Goal: Task Accomplishment & Management: Manage account settings

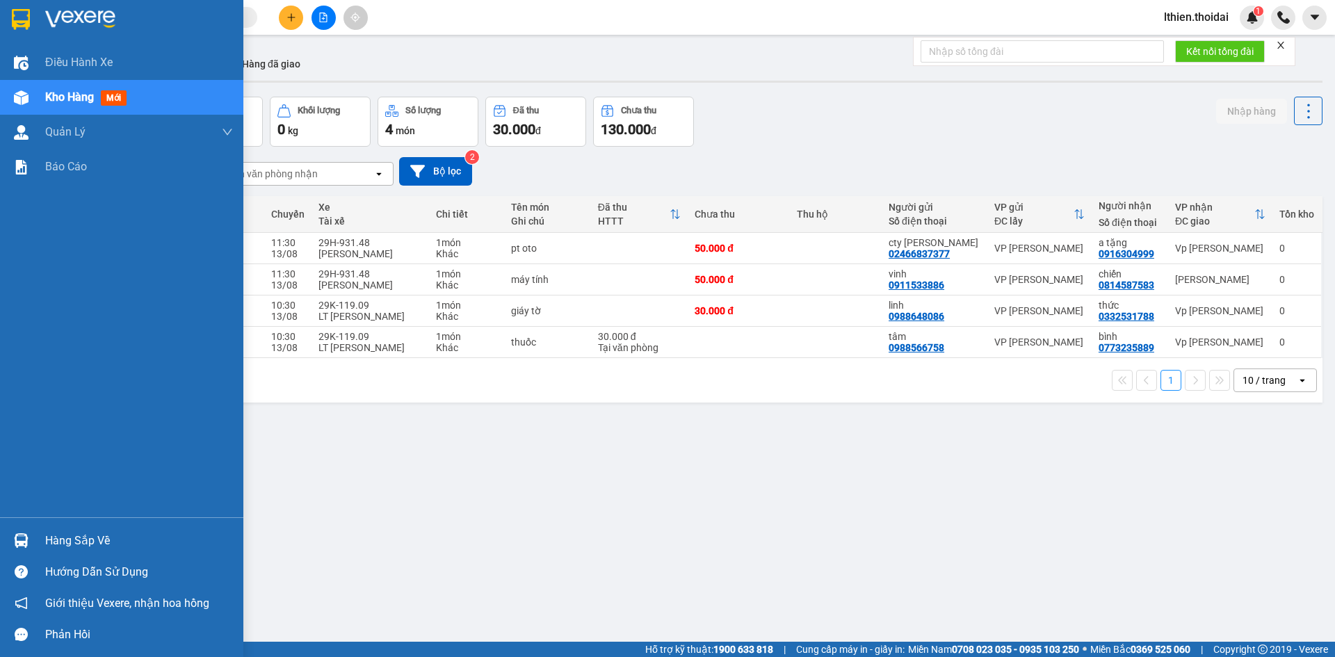
drag, startPoint x: 68, startPoint y: 536, endPoint x: 149, endPoint y: 538, distance: 80.7
click at [76, 536] on div "Hàng sắp về" at bounding box center [139, 540] width 188 height 21
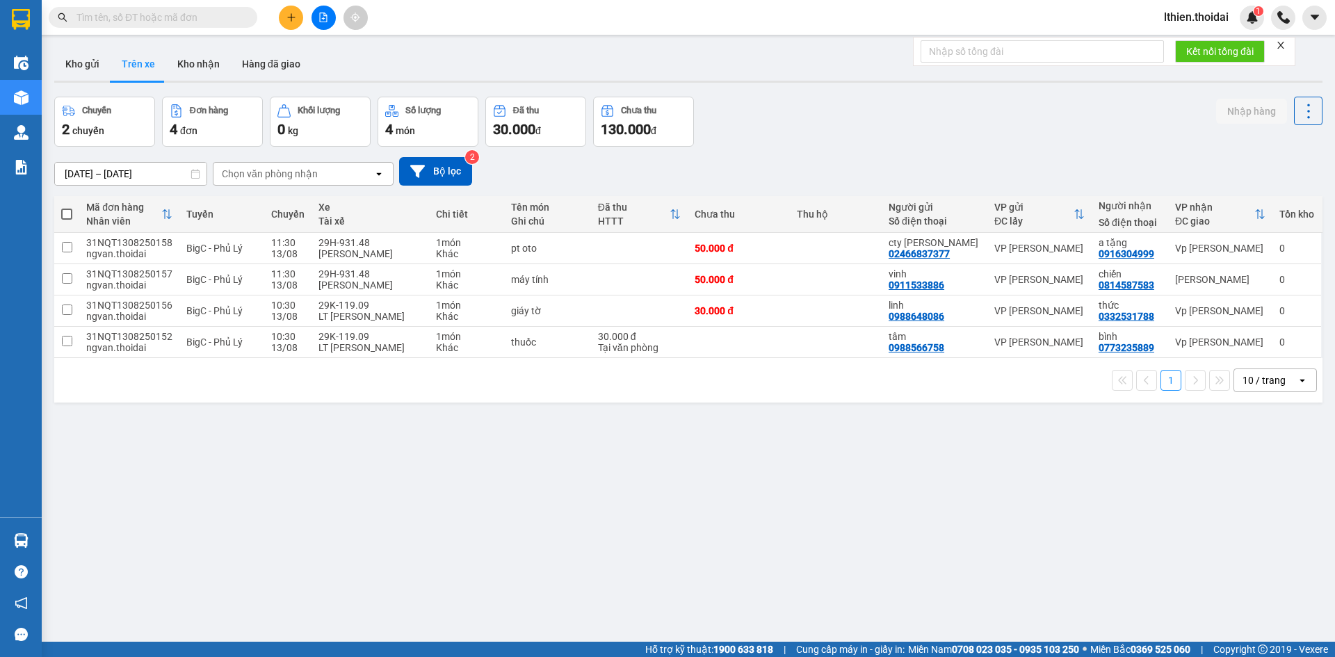
click at [727, 510] on section "Kết quả tìm kiếm ( 0 ) Bộ lọc No Data lthien.thoidai 1 Điều hành xe Kho hàng mớ…" at bounding box center [667, 328] width 1335 height 657
click at [138, 63] on button "Trên xe" at bounding box center [139, 63] width 56 height 33
click at [148, 65] on button "Trên xe" at bounding box center [139, 63] width 56 height 33
click at [140, 63] on button "Trên xe" at bounding box center [139, 63] width 56 height 33
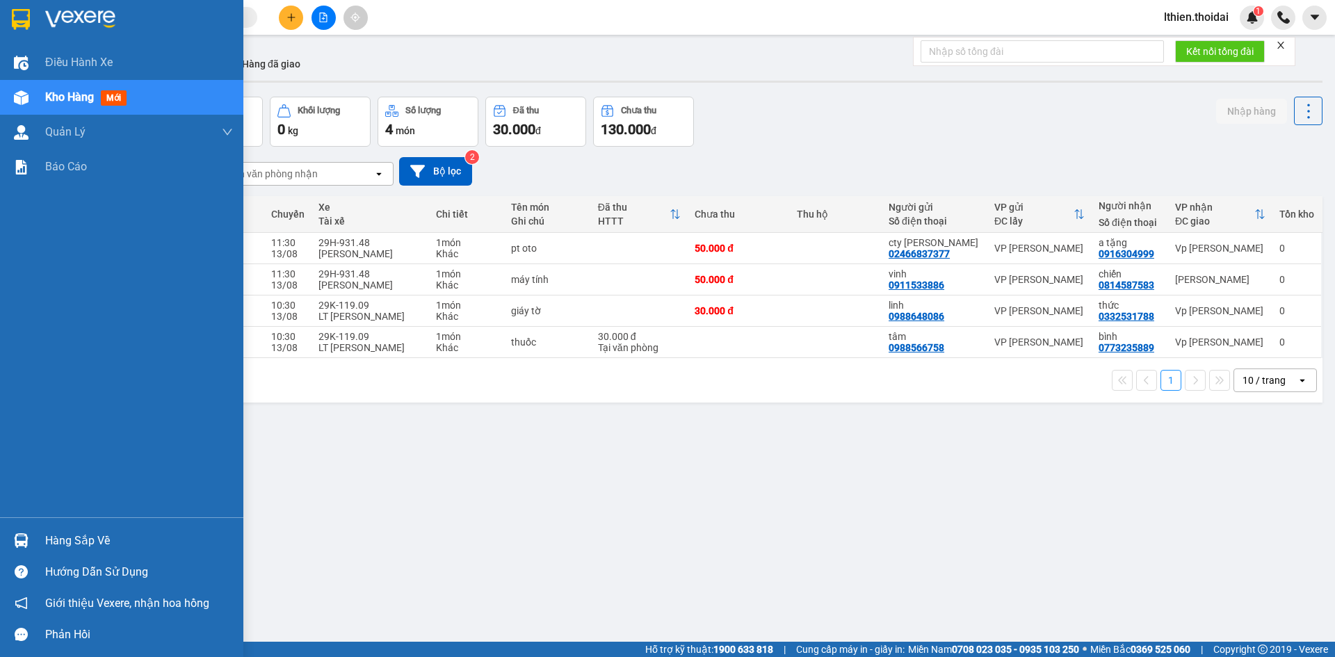
drag, startPoint x: 72, startPoint y: 539, endPoint x: 104, endPoint y: 516, distance: 39.9
click at [74, 537] on div "Hàng sắp về" at bounding box center [139, 540] width 188 height 21
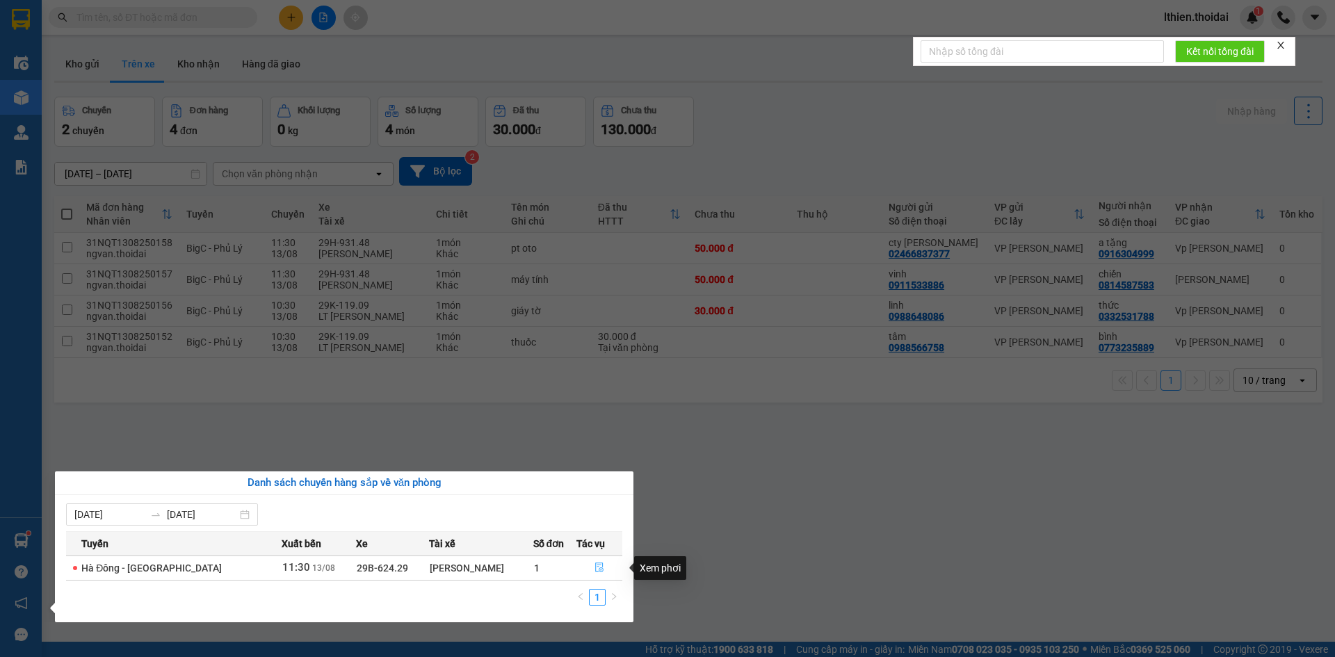
click at [594, 566] on icon "file-done" at bounding box center [599, 567] width 10 height 10
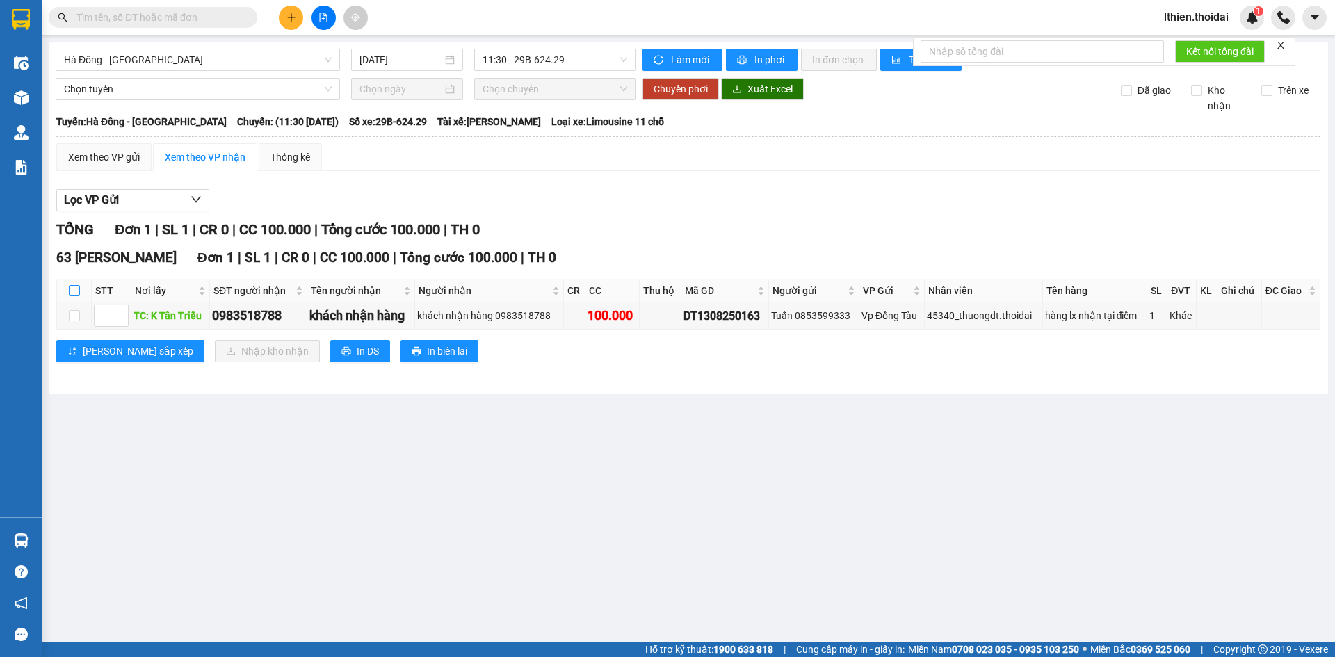
click at [74, 291] on input "checkbox" at bounding box center [74, 290] width 11 height 11
checkbox input "true"
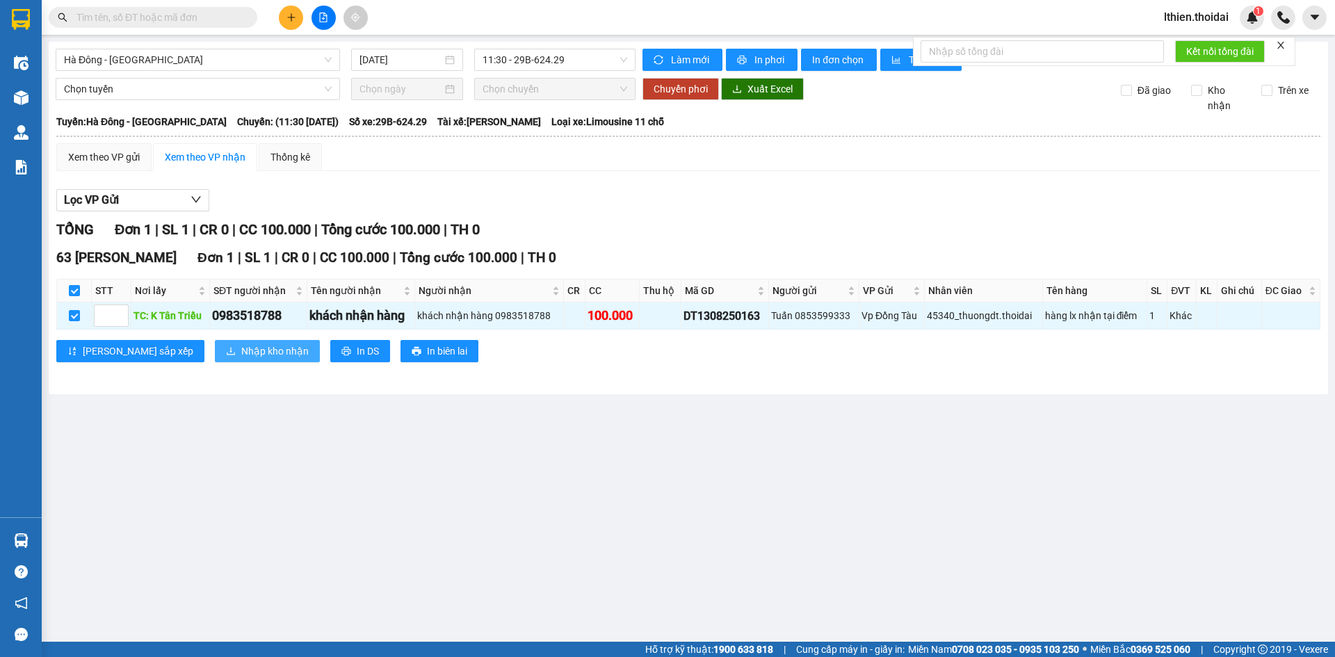
click at [241, 347] on span "Nhập kho nhận" at bounding box center [274, 350] width 67 height 15
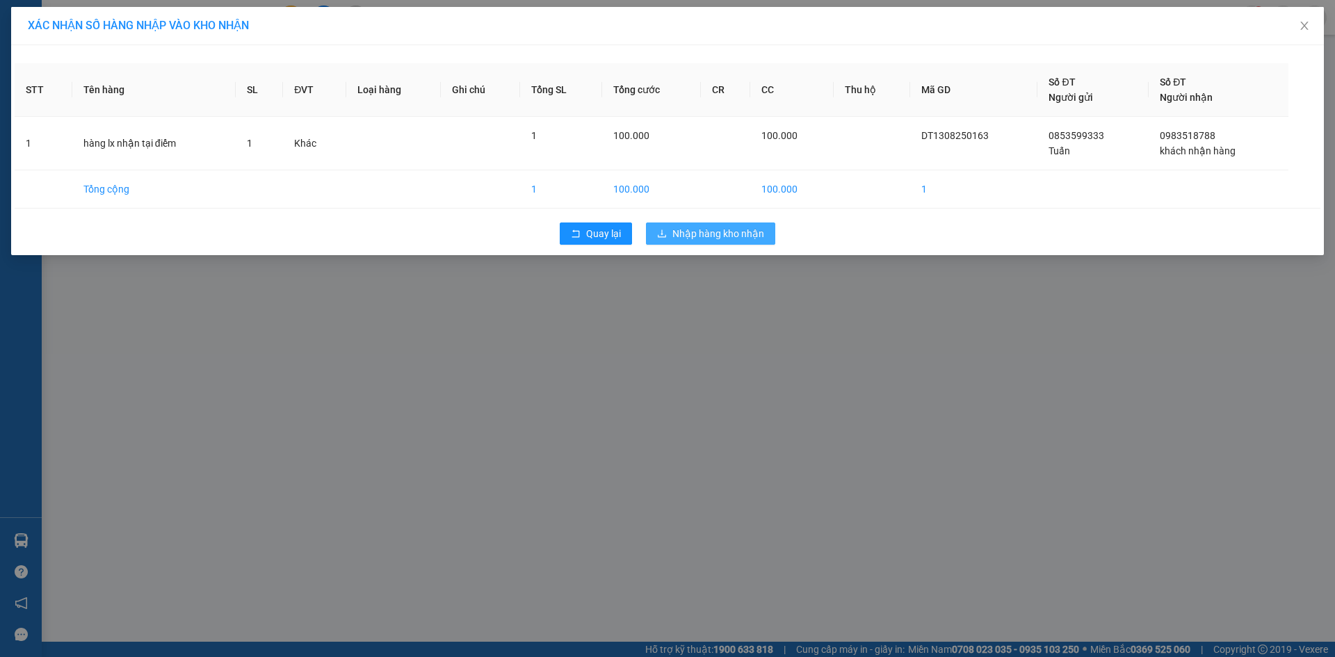
click at [706, 233] on span "Nhập hàng kho nhận" at bounding box center [718, 233] width 92 height 15
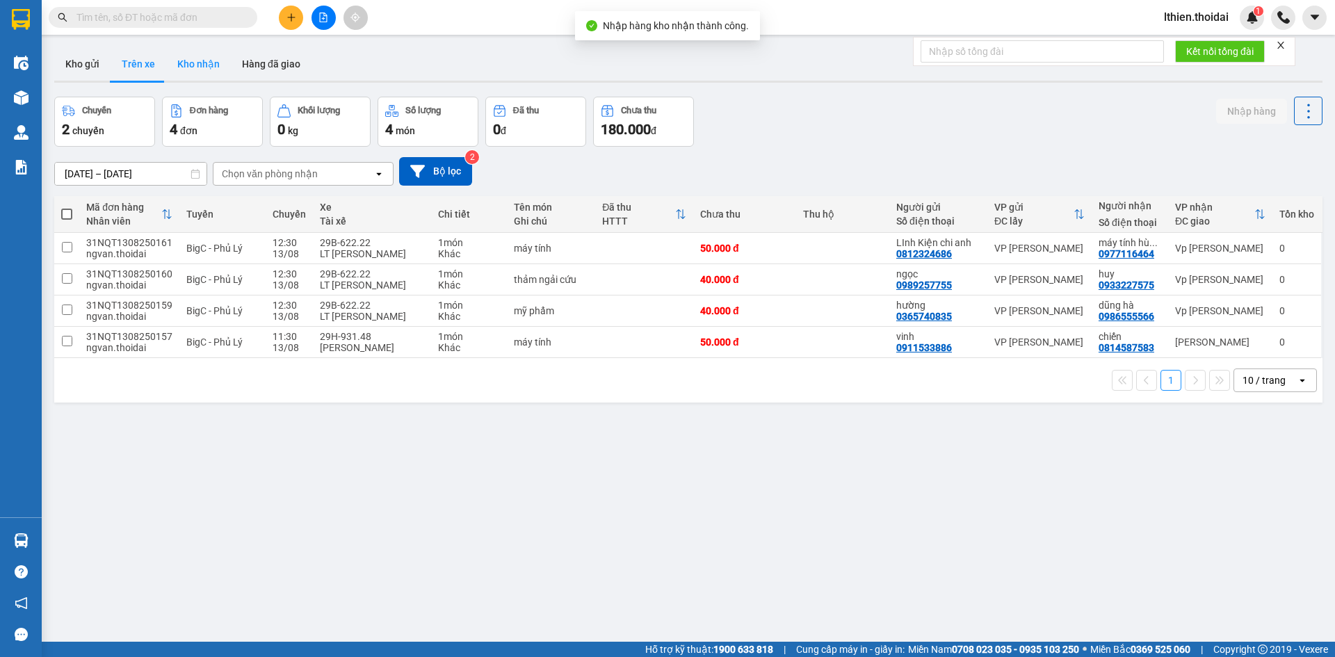
click at [192, 64] on button "Kho nhận" at bounding box center [198, 63] width 65 height 33
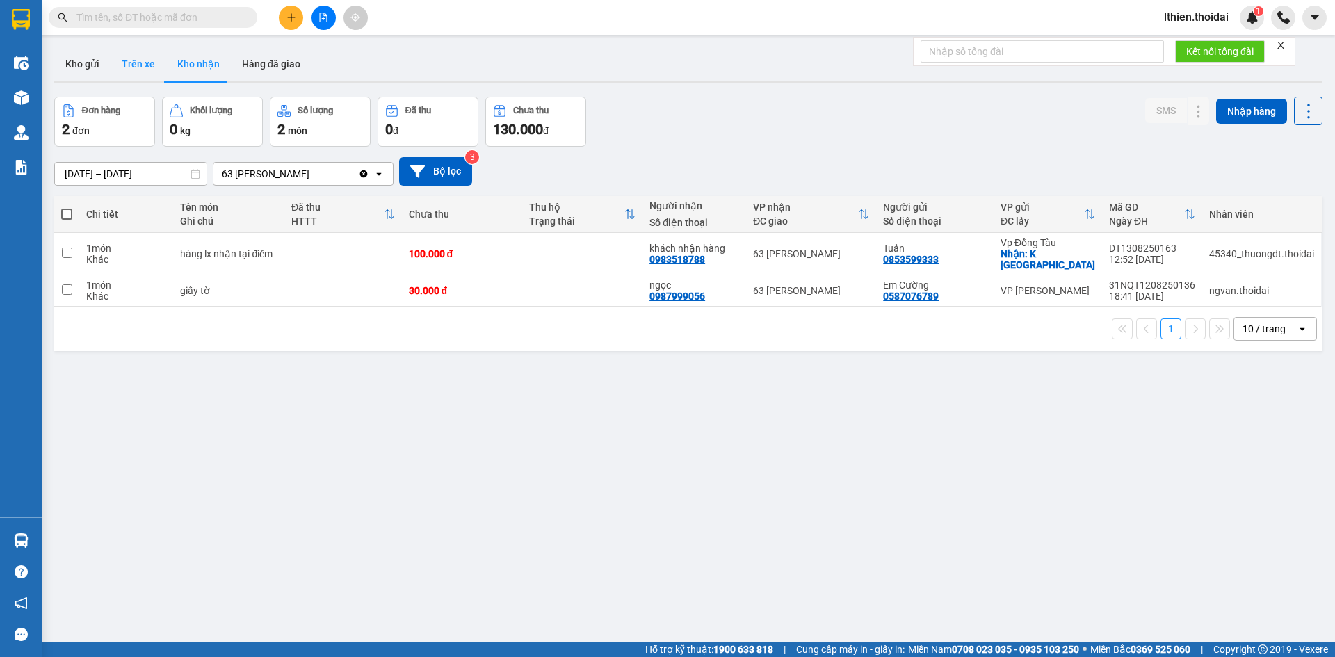
click at [142, 65] on button "Trên xe" at bounding box center [139, 63] width 56 height 33
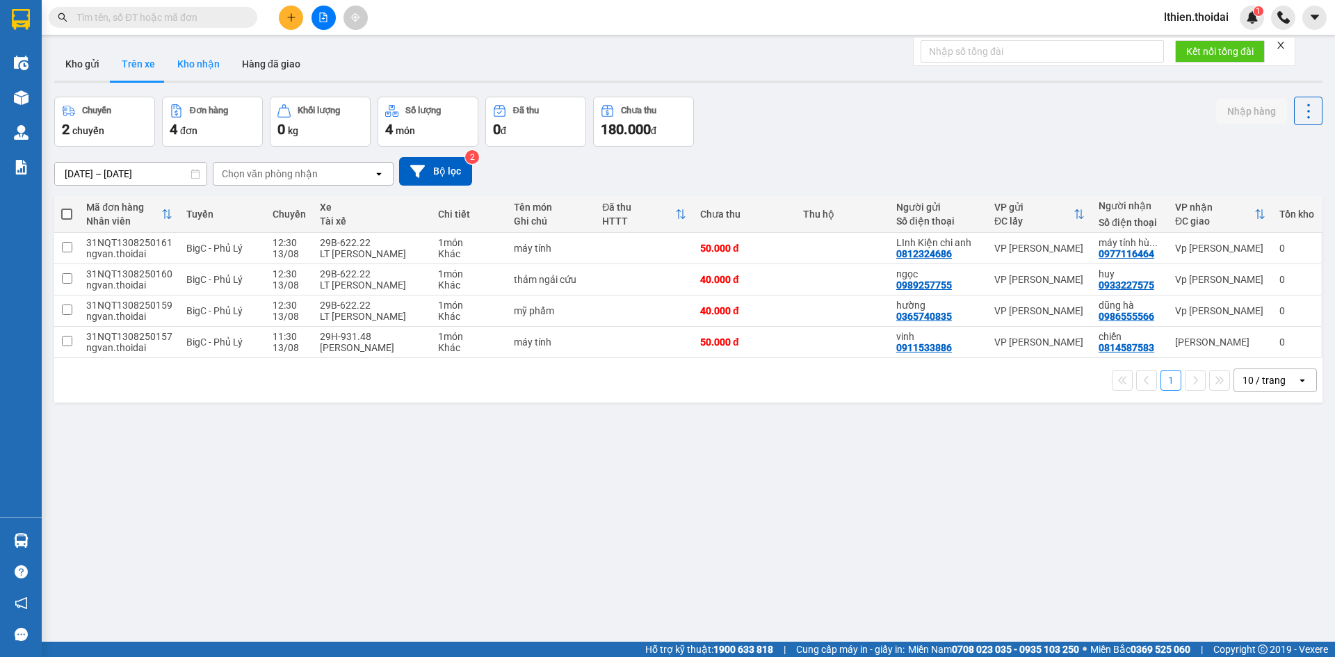
click at [189, 62] on button "Kho nhận" at bounding box center [198, 63] width 65 height 33
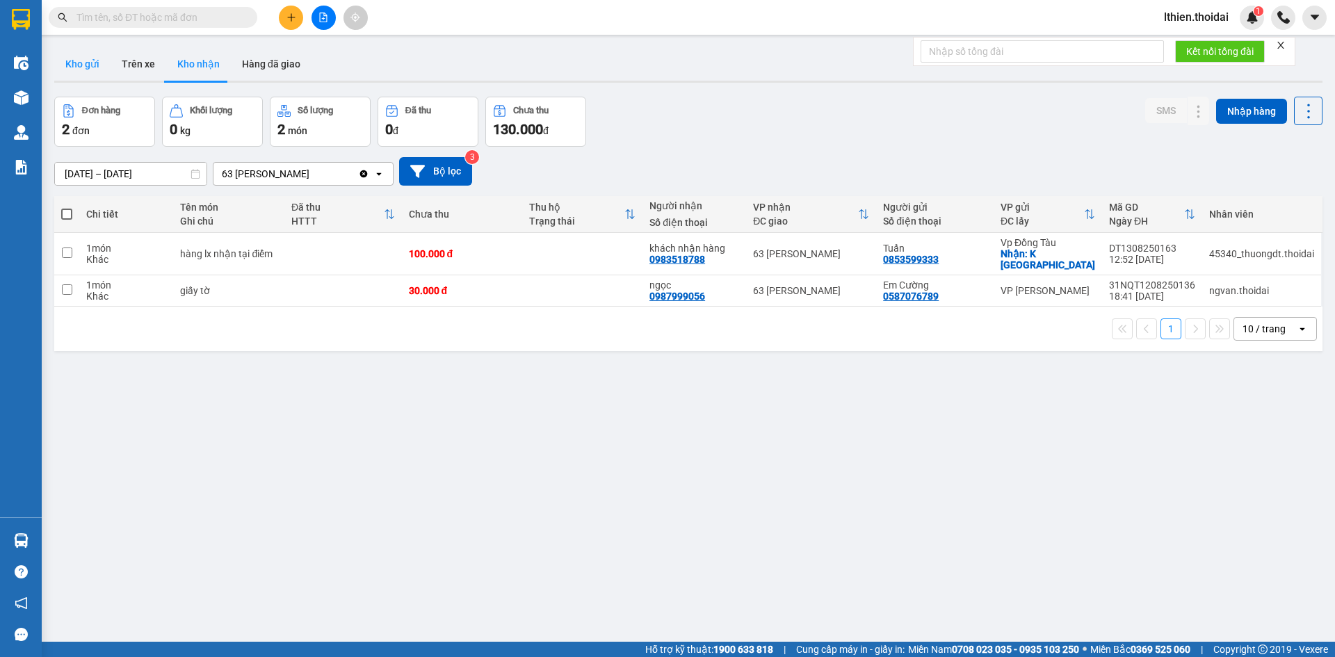
click at [88, 63] on button "Kho gửi" at bounding box center [82, 63] width 56 height 33
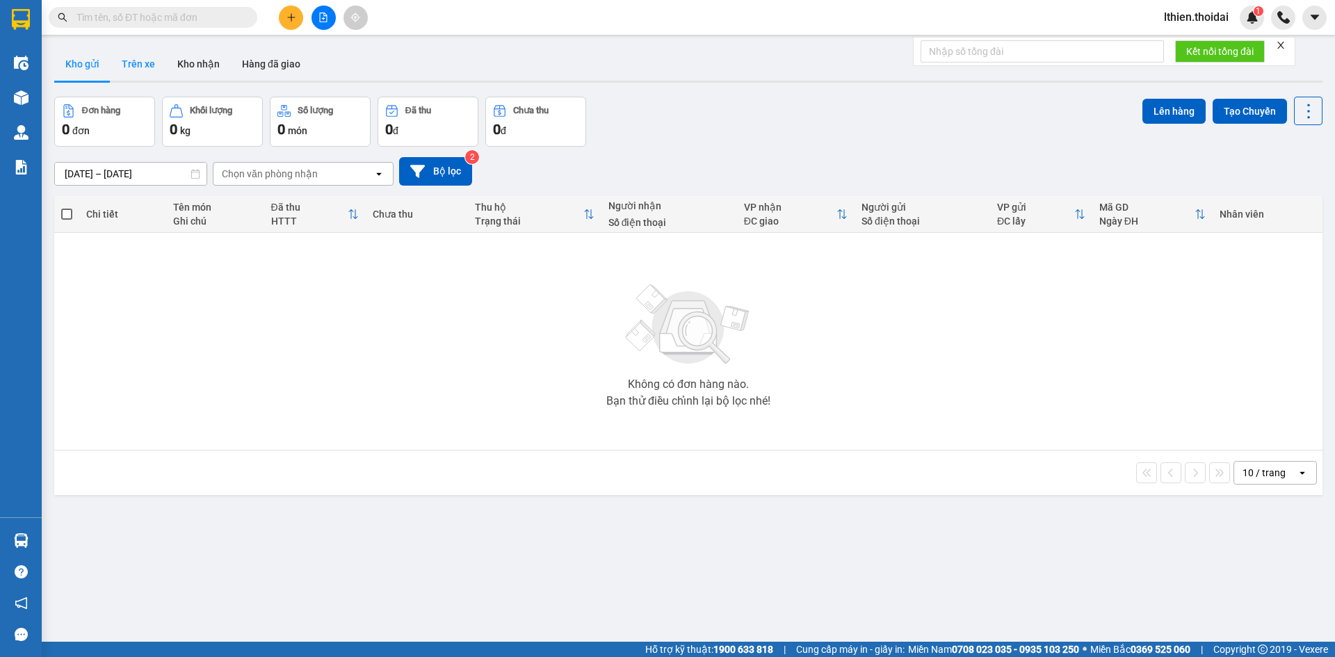
click at [145, 67] on button "Trên xe" at bounding box center [139, 63] width 56 height 33
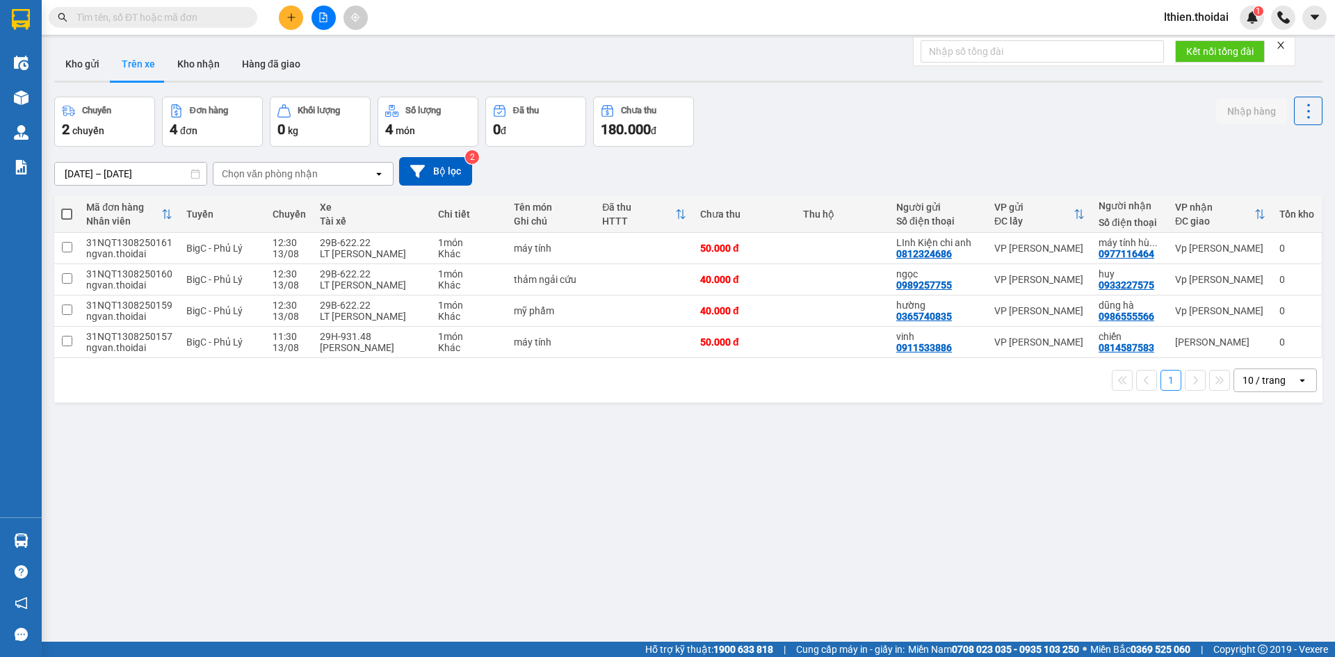
click at [378, 173] on icon at bounding box center [378, 173] width 5 height 3
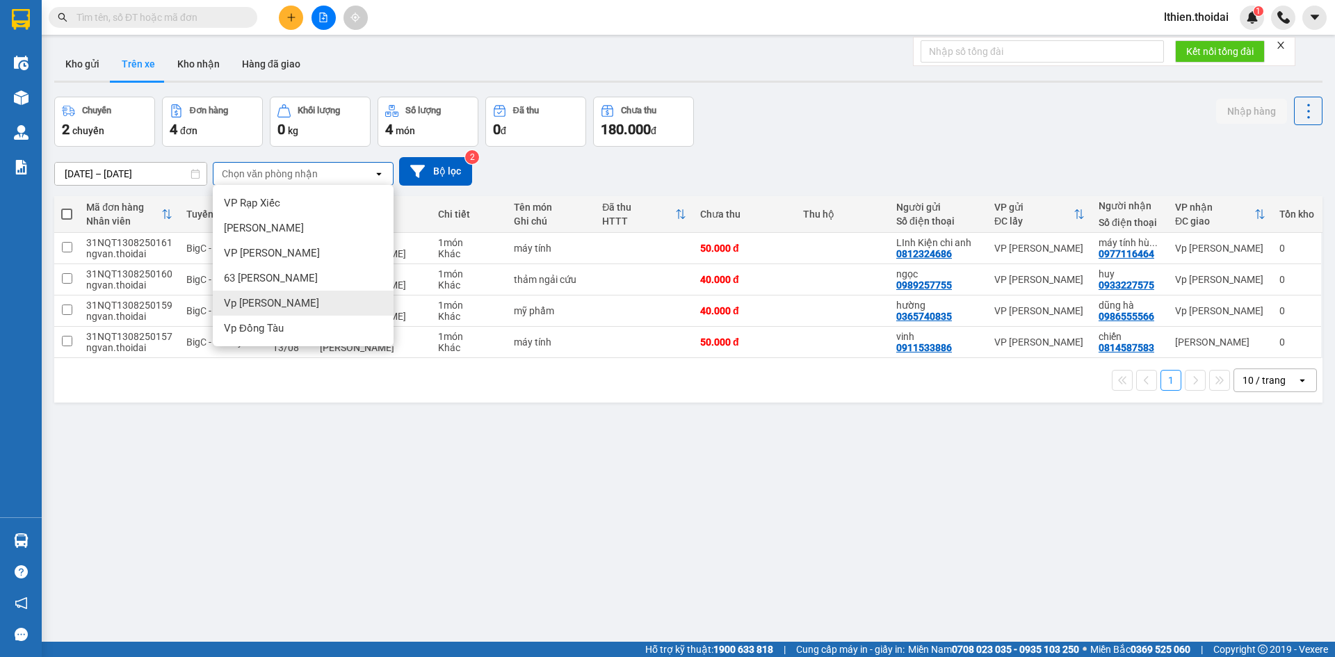
drag, startPoint x: 258, startPoint y: 302, endPoint x: 326, endPoint y: 300, distance: 68.1
click at [262, 302] on span "Vp [PERSON_NAME]" at bounding box center [271, 303] width 95 height 14
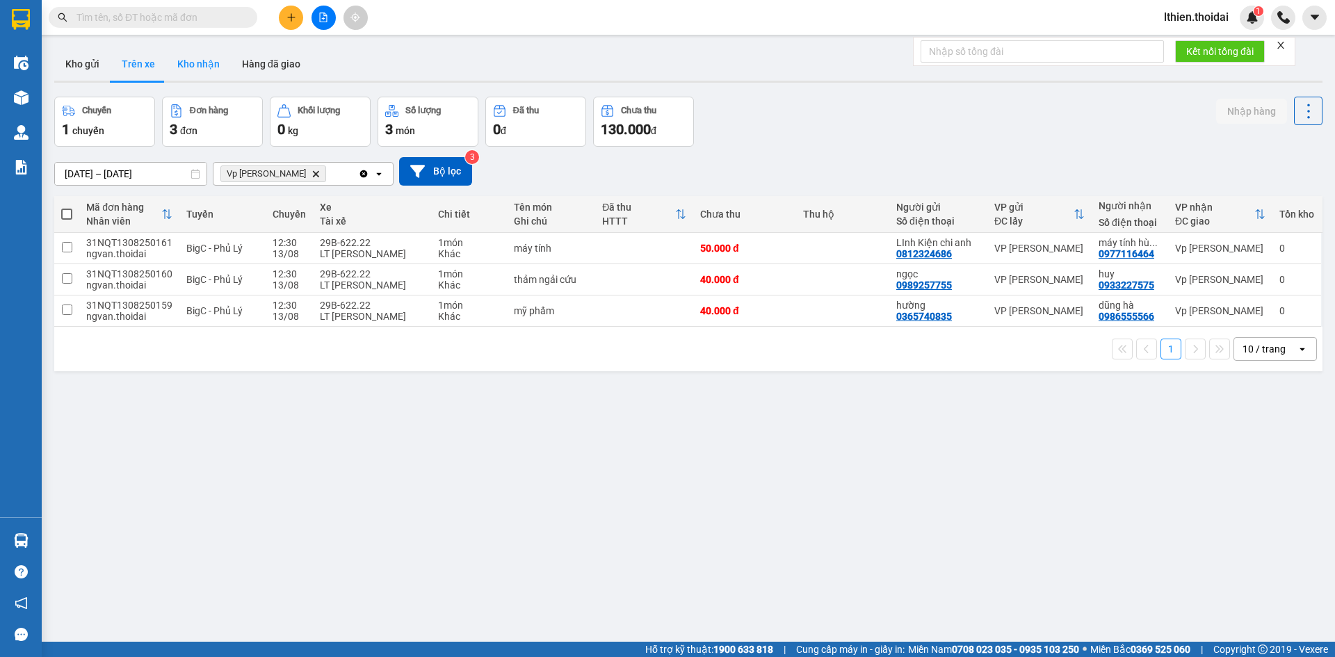
click at [205, 63] on button "Kho nhận" at bounding box center [198, 63] width 65 height 33
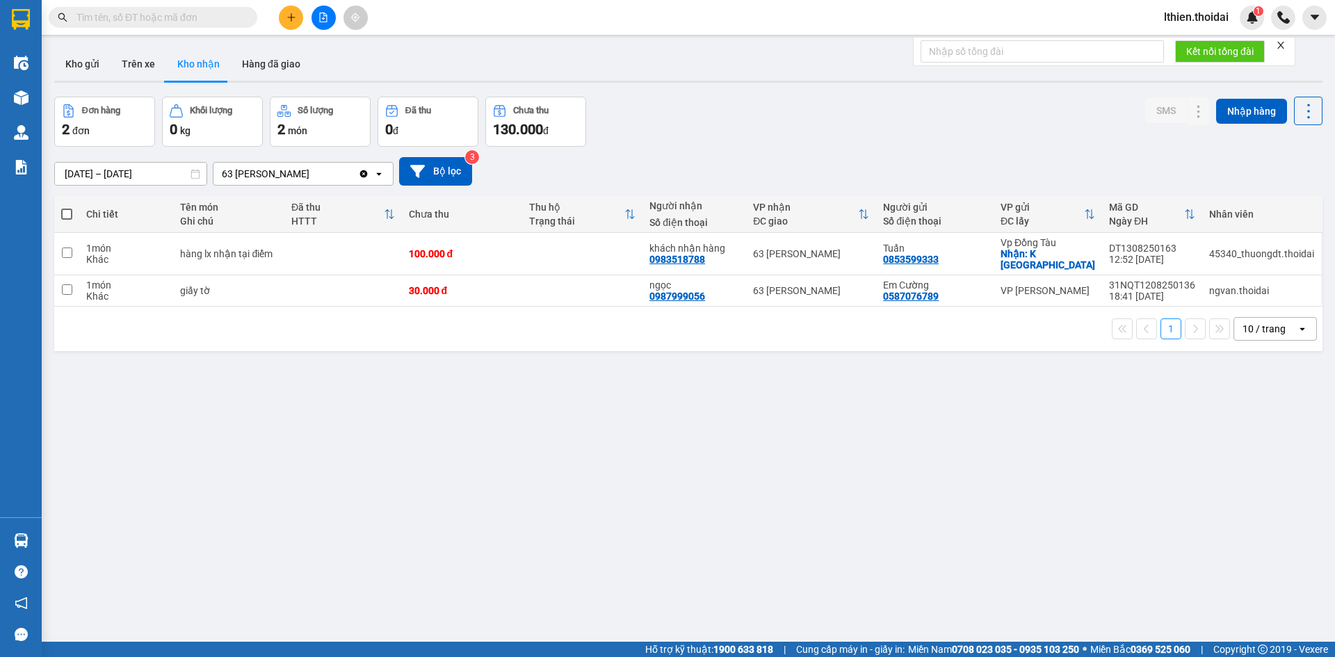
click at [377, 176] on icon "open" at bounding box center [378, 173] width 11 height 11
click at [280, 228] on div "Vp [PERSON_NAME]" at bounding box center [303, 227] width 181 height 25
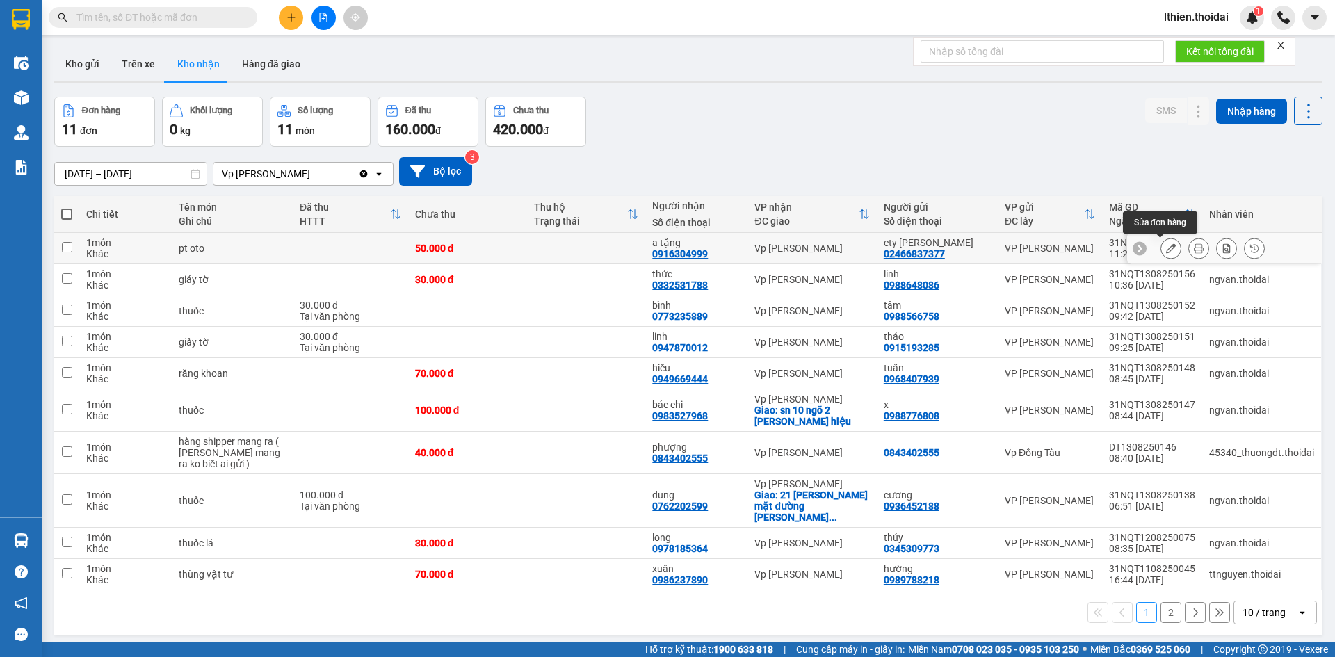
click at [1166, 249] on icon at bounding box center [1171, 248] width 10 height 10
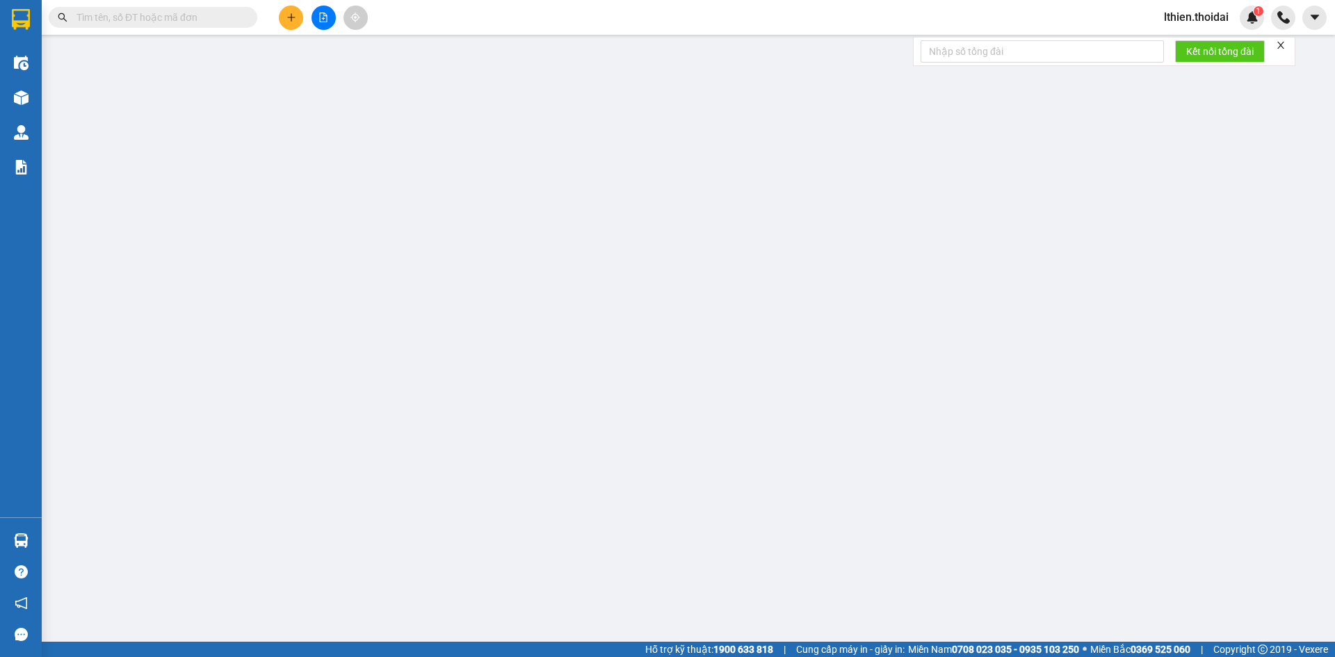
type input "02466837377"
type input "cty [PERSON_NAME]"
type input "0916304999"
type input "a tặng"
type input "50.000"
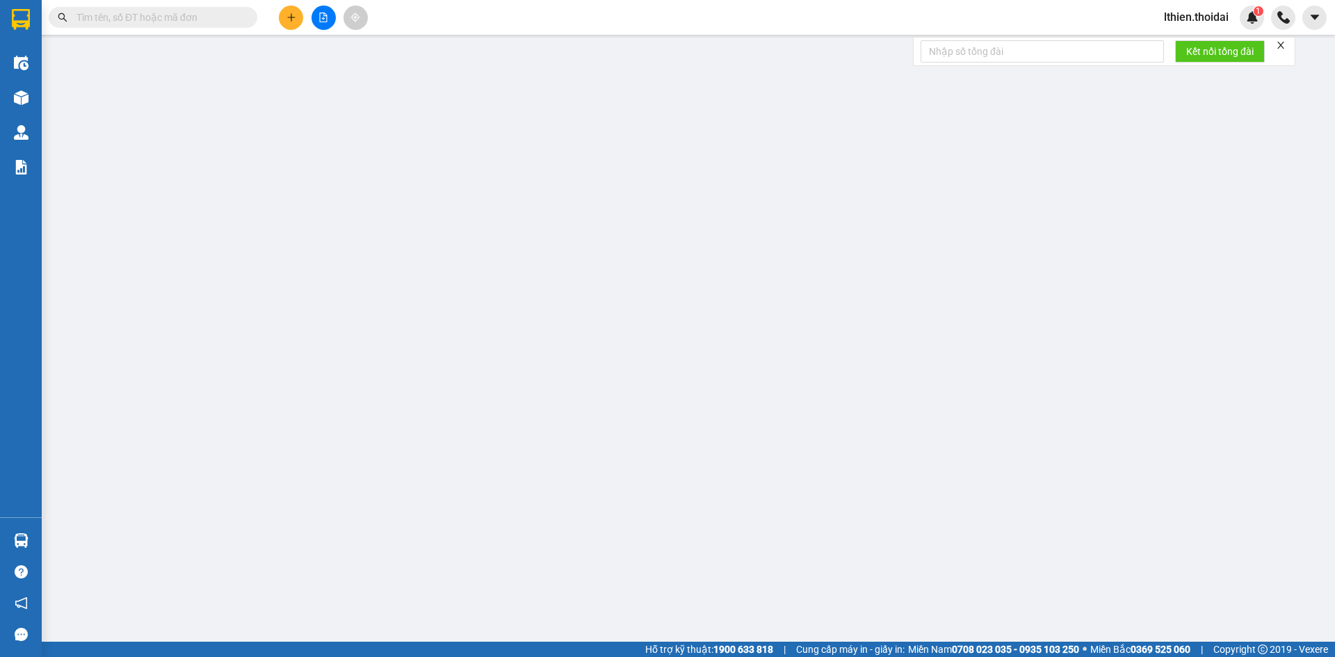
type input "50.000"
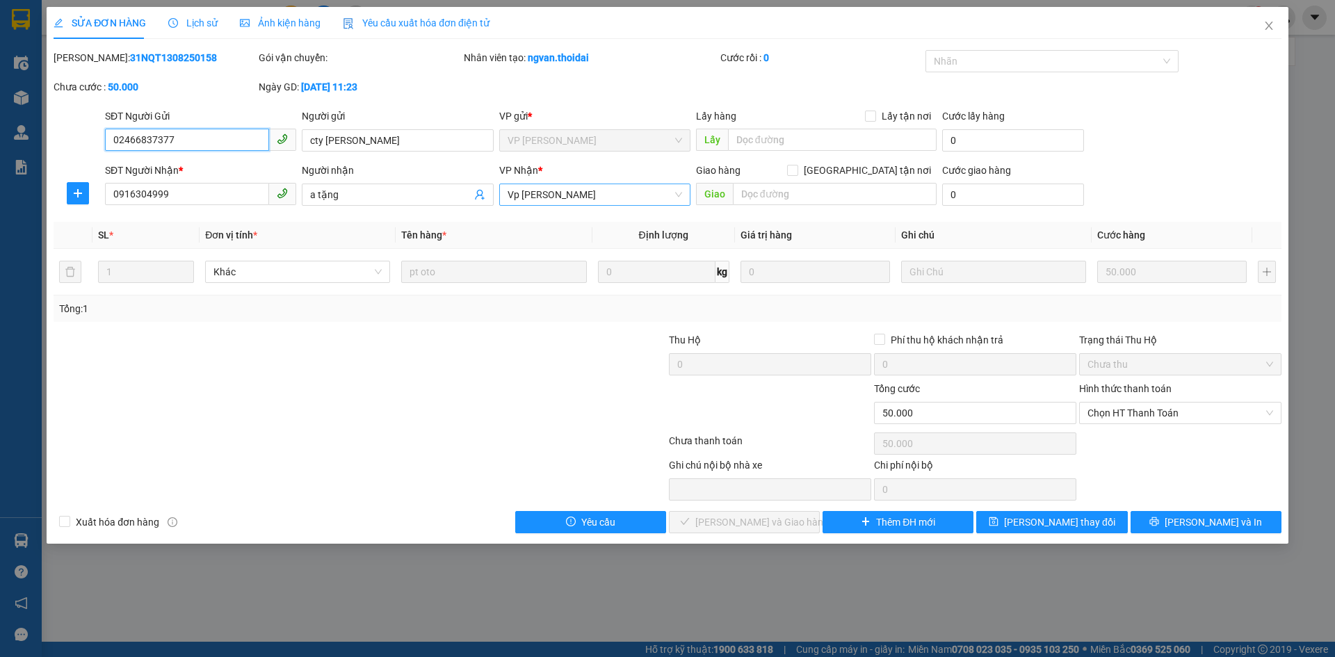
click at [681, 196] on span "Vp [PERSON_NAME]" at bounding box center [594, 194] width 174 height 21
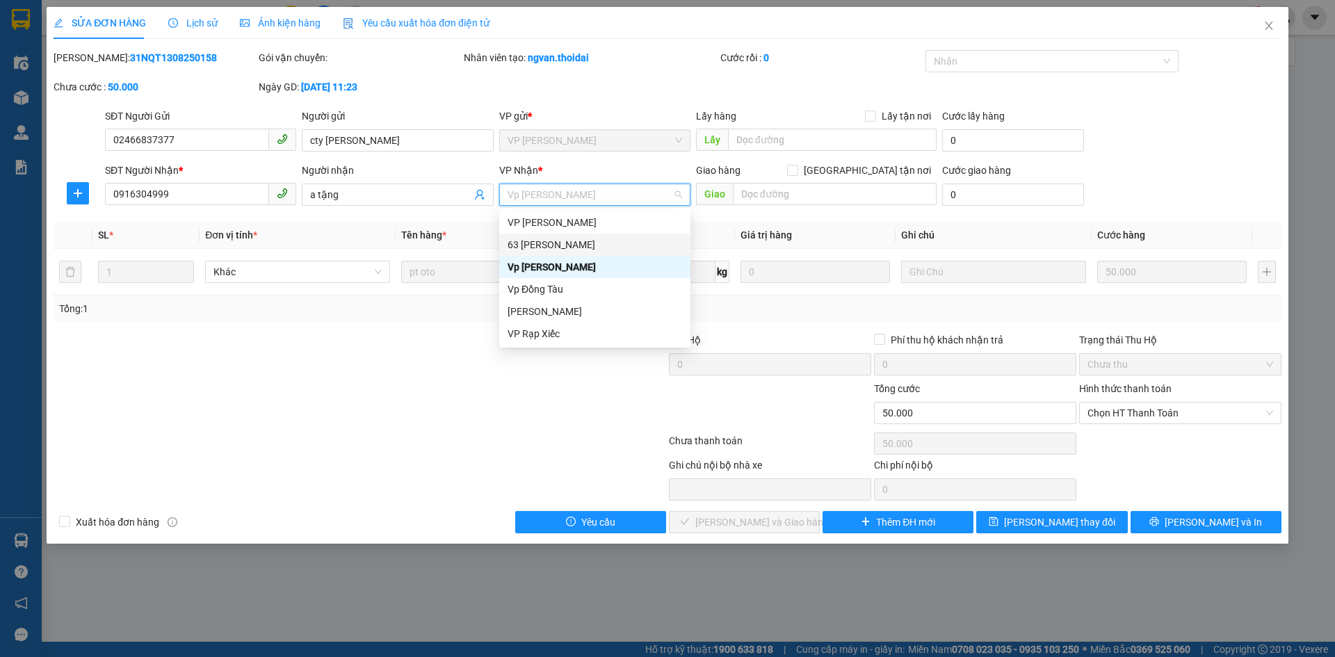
click at [561, 244] on div "63 [PERSON_NAME]" at bounding box center [594, 244] width 174 height 15
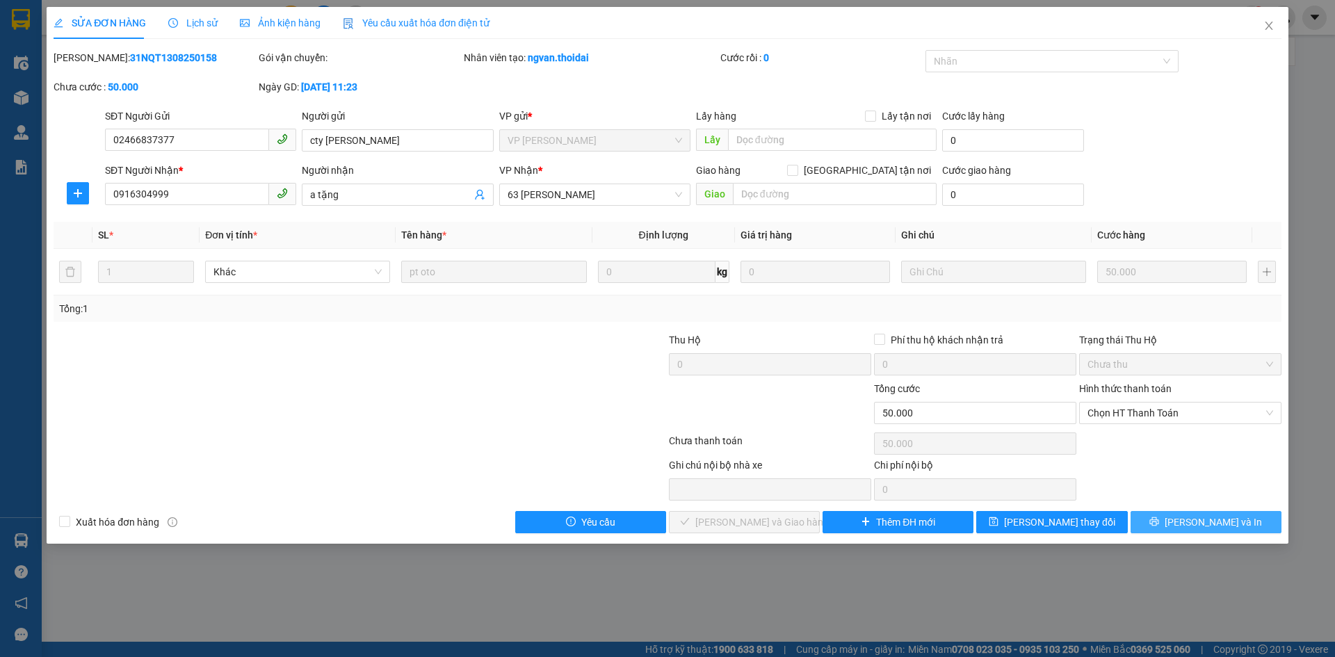
click at [1191, 523] on button "[PERSON_NAME] và In" at bounding box center [1205, 522] width 151 height 22
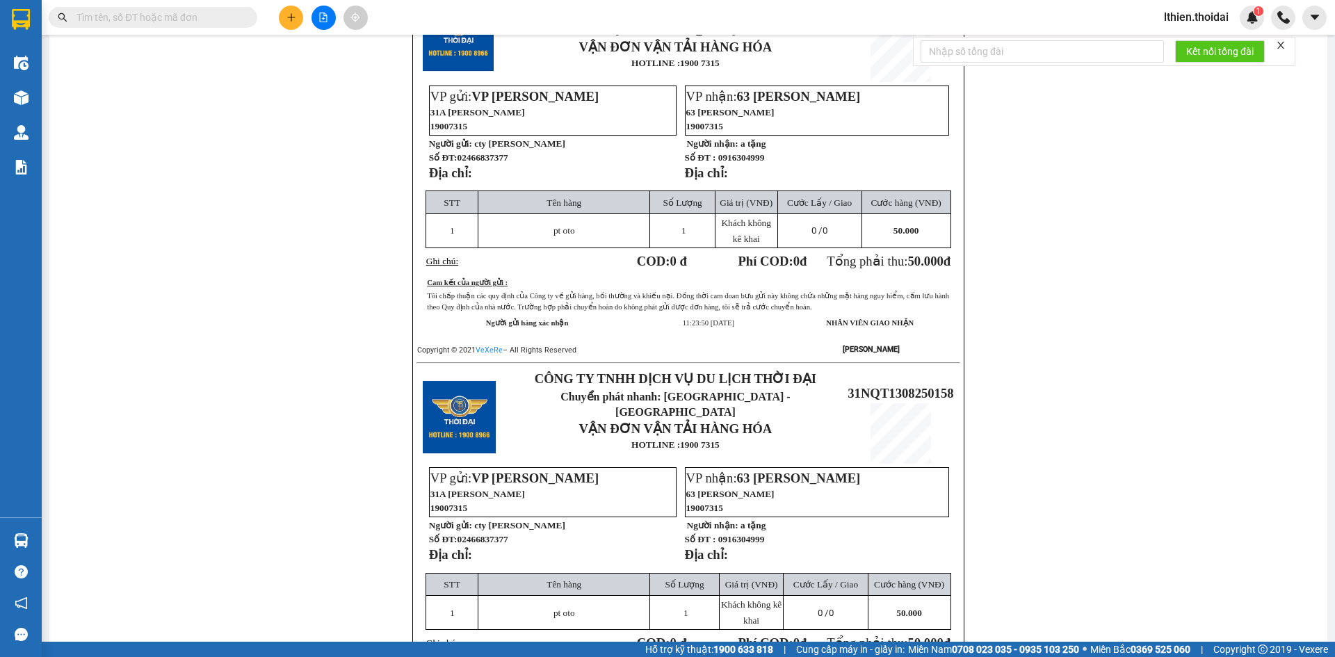
scroll to position [302, 0]
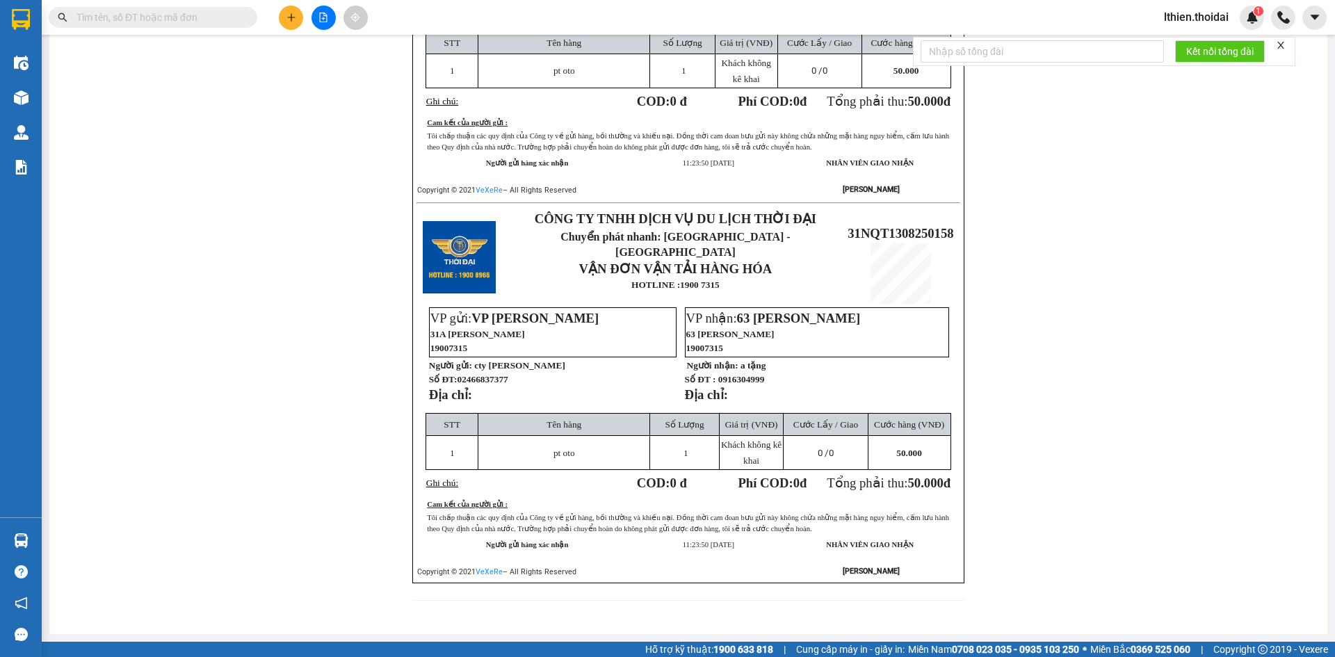
click at [1280, 42] on icon "close" at bounding box center [1281, 45] width 10 height 10
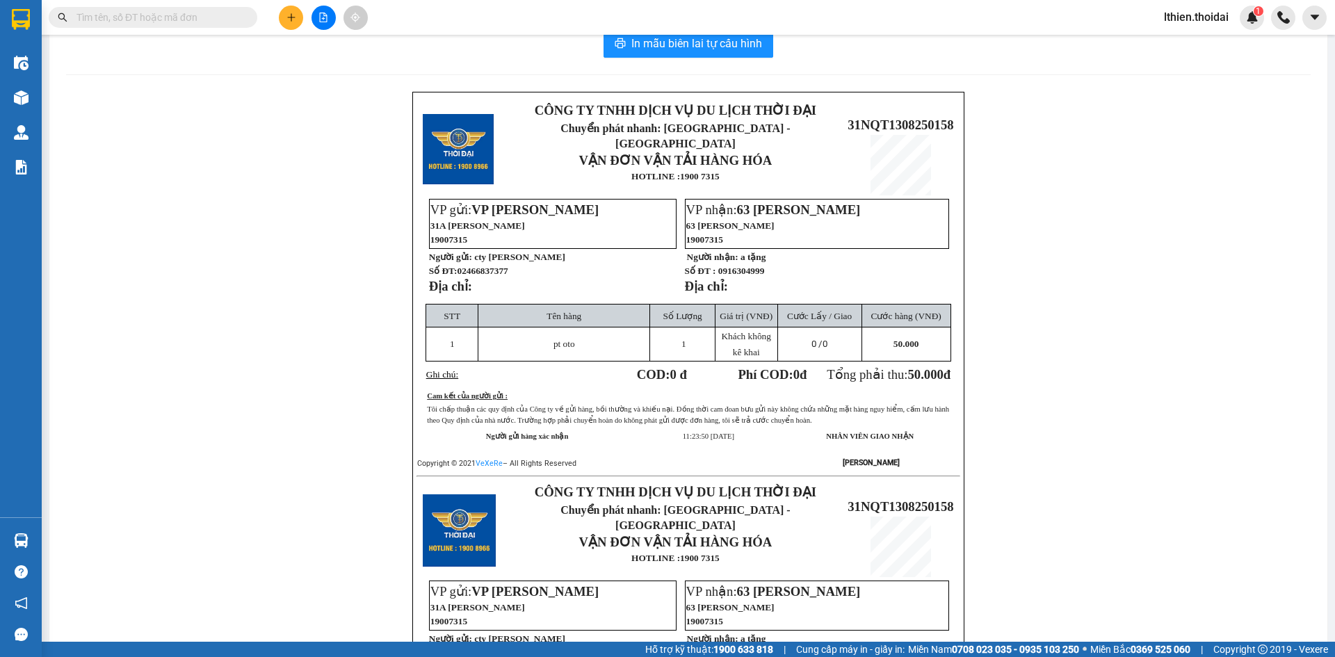
scroll to position [0, 0]
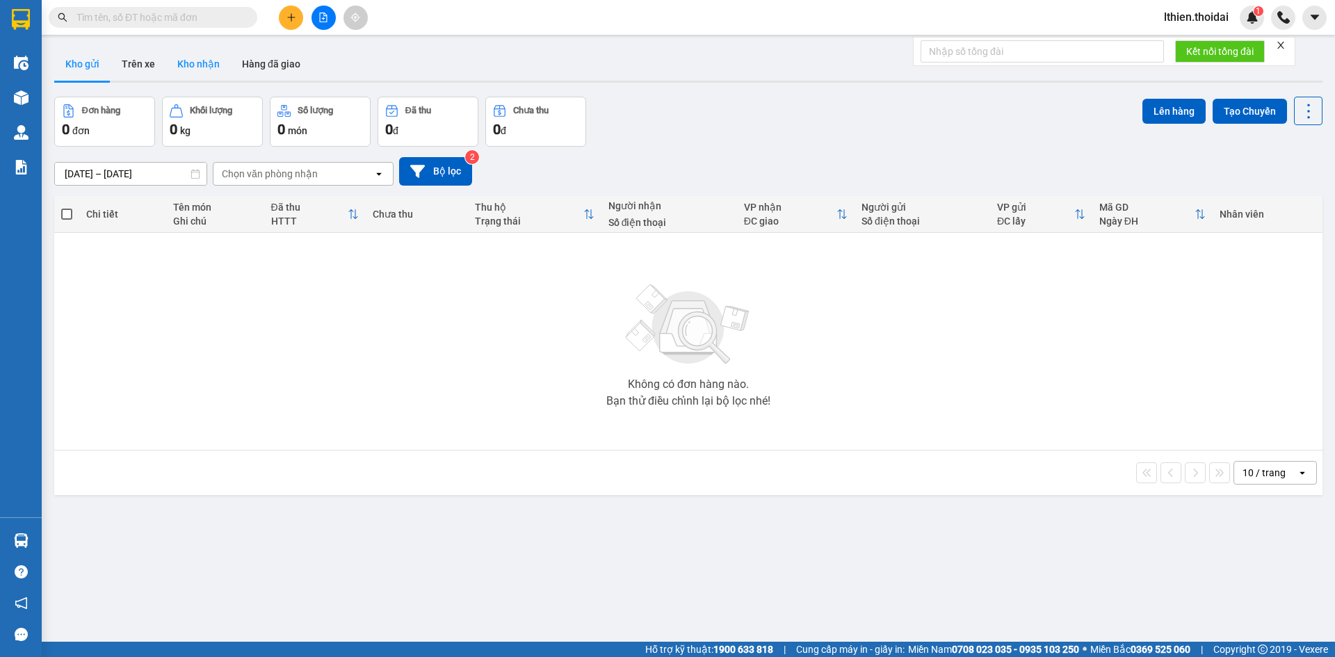
click at [186, 63] on button "Kho nhận" at bounding box center [198, 63] width 65 height 33
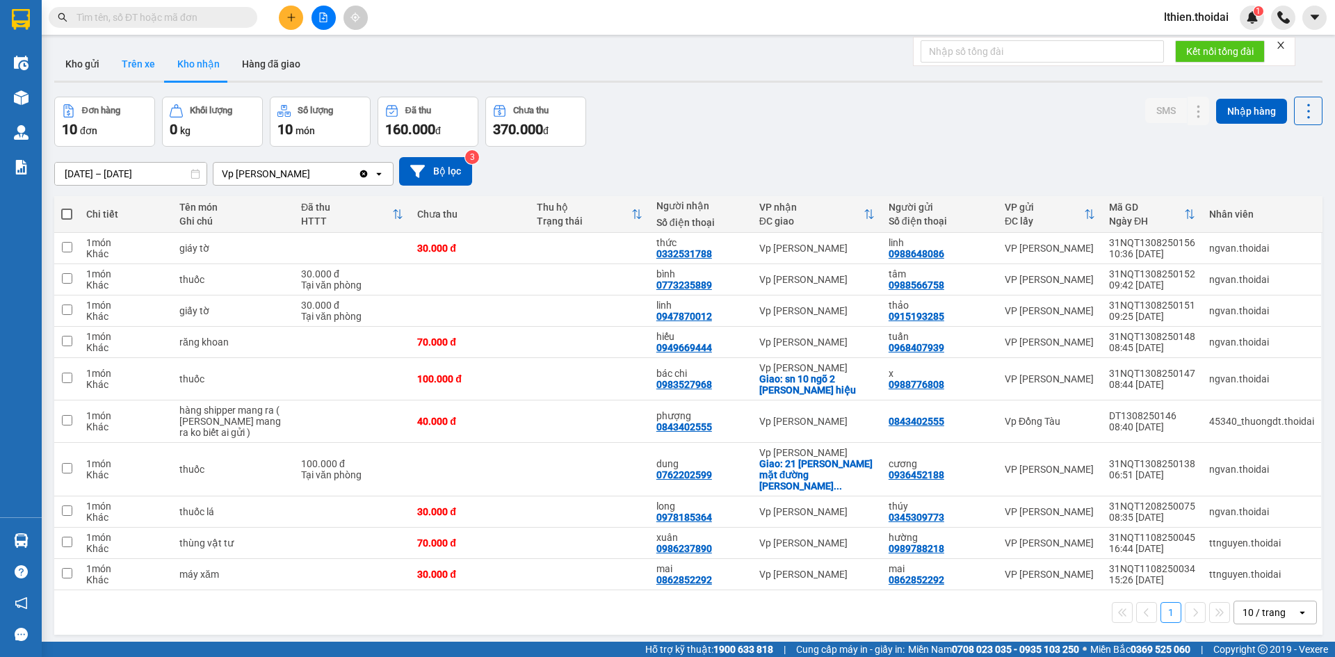
click at [136, 60] on button "Trên xe" at bounding box center [139, 63] width 56 height 33
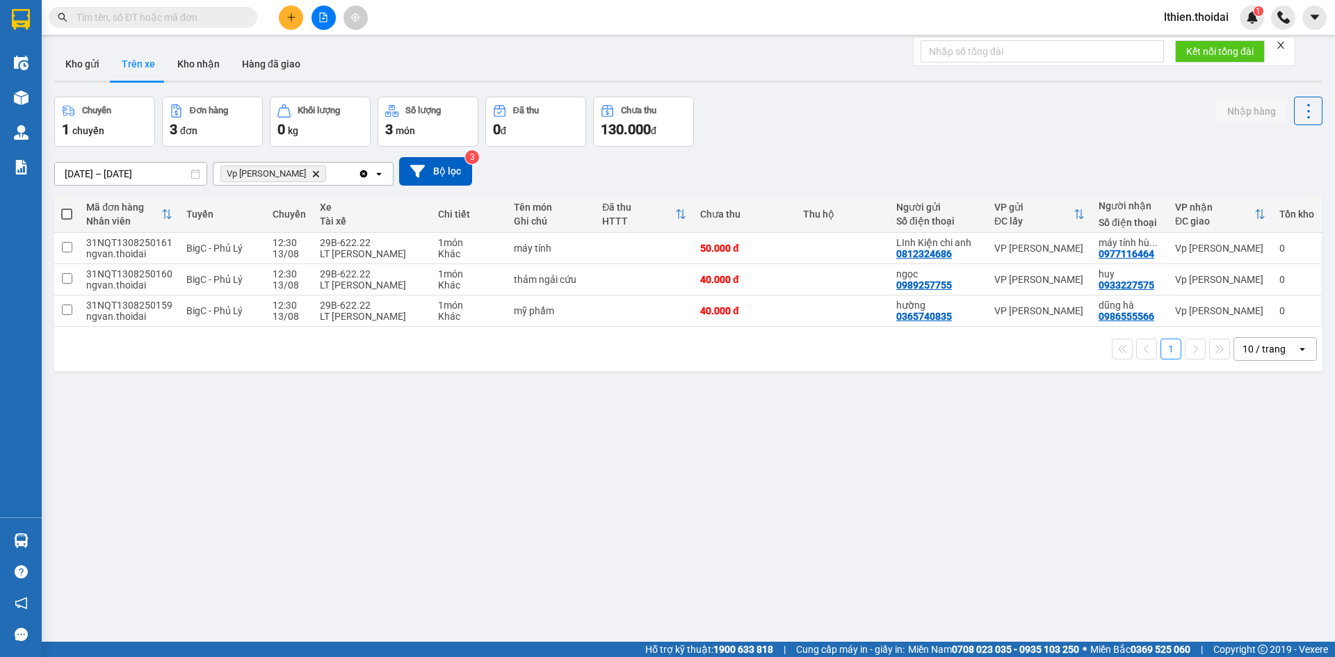
click at [311, 176] on icon "Delete" at bounding box center [315, 174] width 8 height 8
click at [381, 175] on icon "open" at bounding box center [378, 173] width 11 height 11
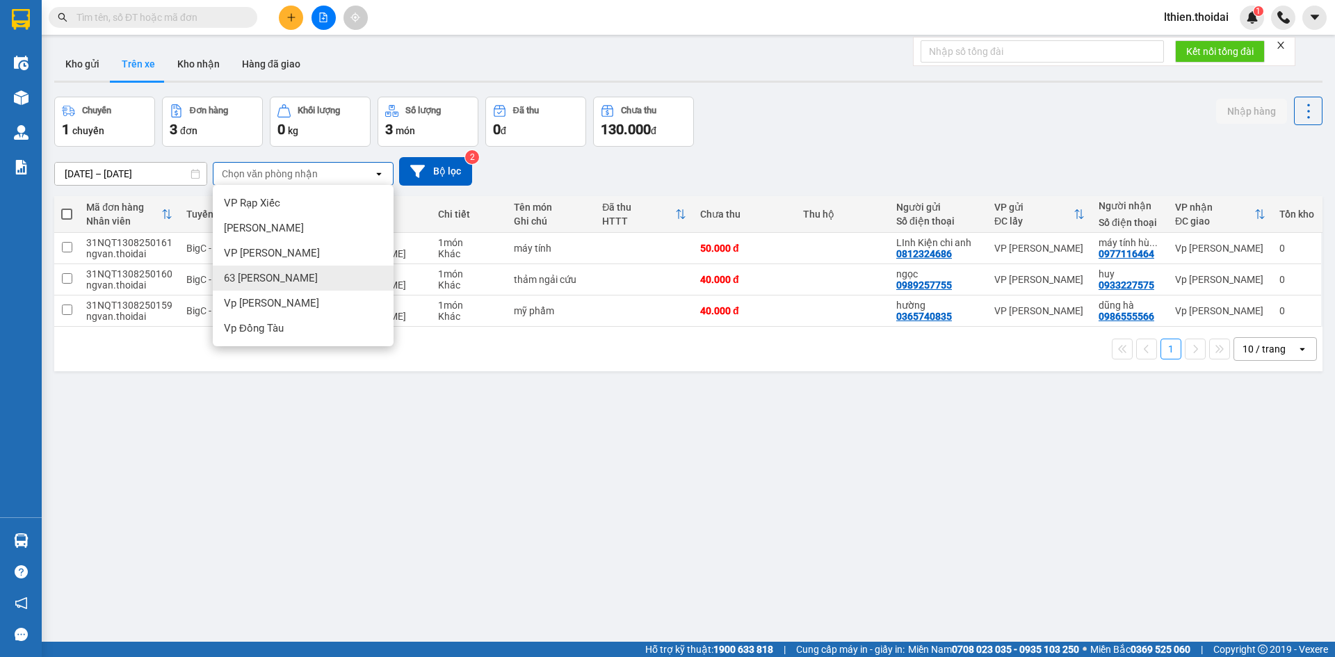
click at [257, 278] on span "63 [PERSON_NAME]" at bounding box center [271, 278] width 94 height 14
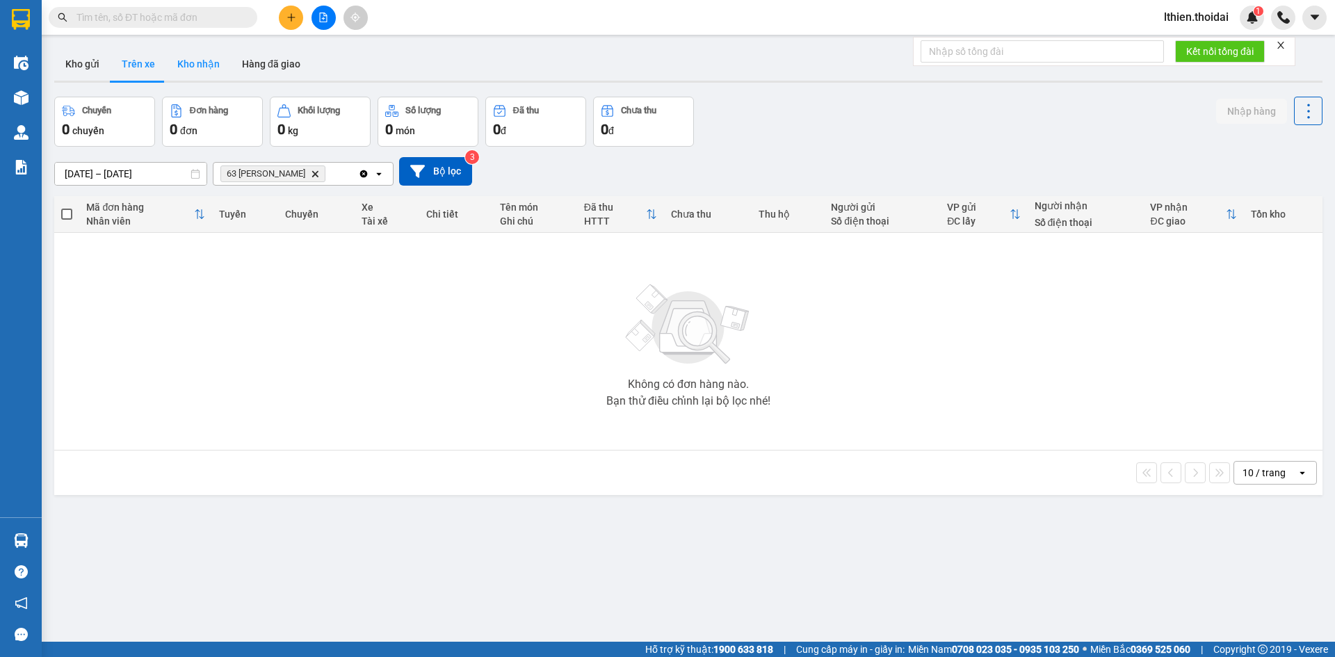
click at [195, 63] on button "Kho nhận" at bounding box center [198, 63] width 65 height 33
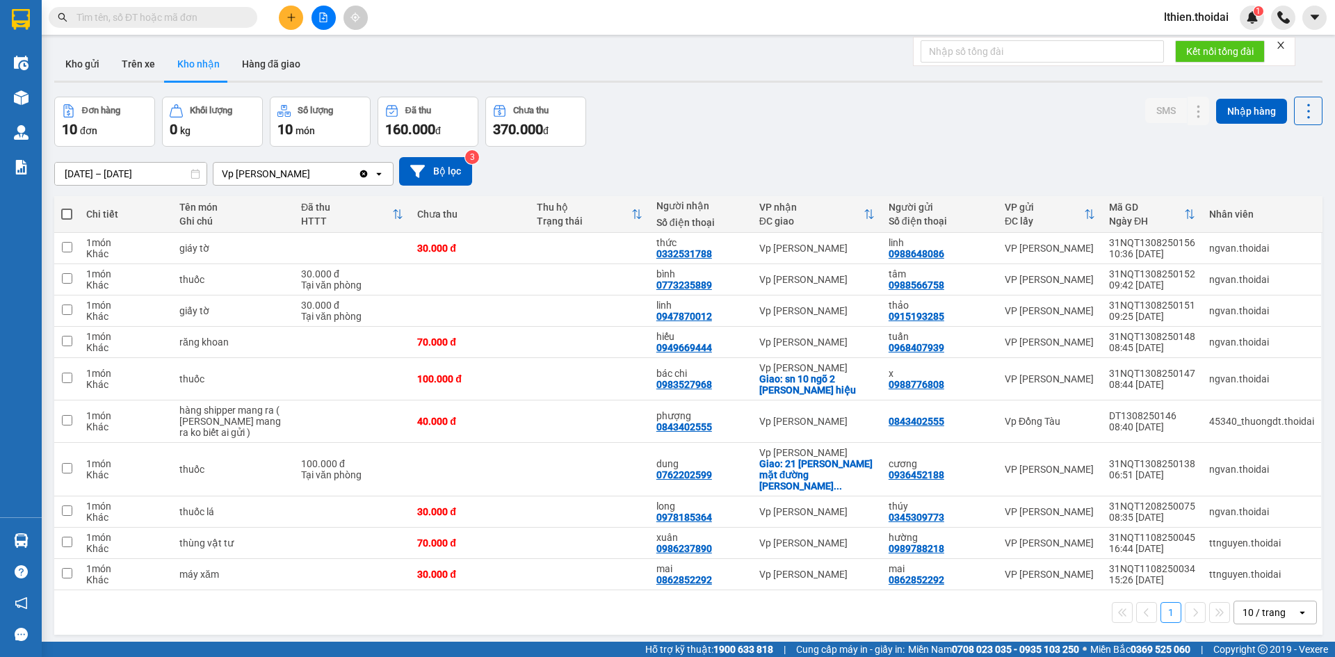
click at [382, 174] on icon "open" at bounding box center [378, 173] width 11 height 11
click at [278, 199] on span "63 [PERSON_NAME]" at bounding box center [271, 203] width 94 height 14
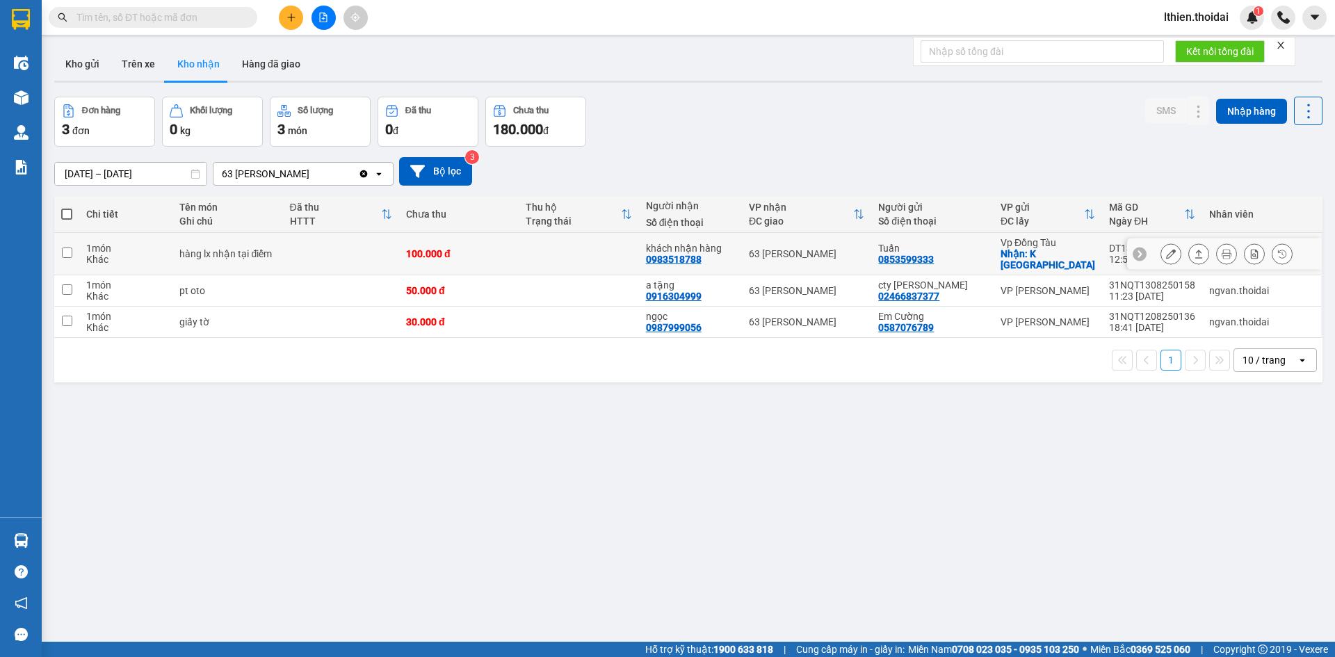
click at [66, 247] on input "checkbox" at bounding box center [67, 252] width 10 height 10
checkbox input "true"
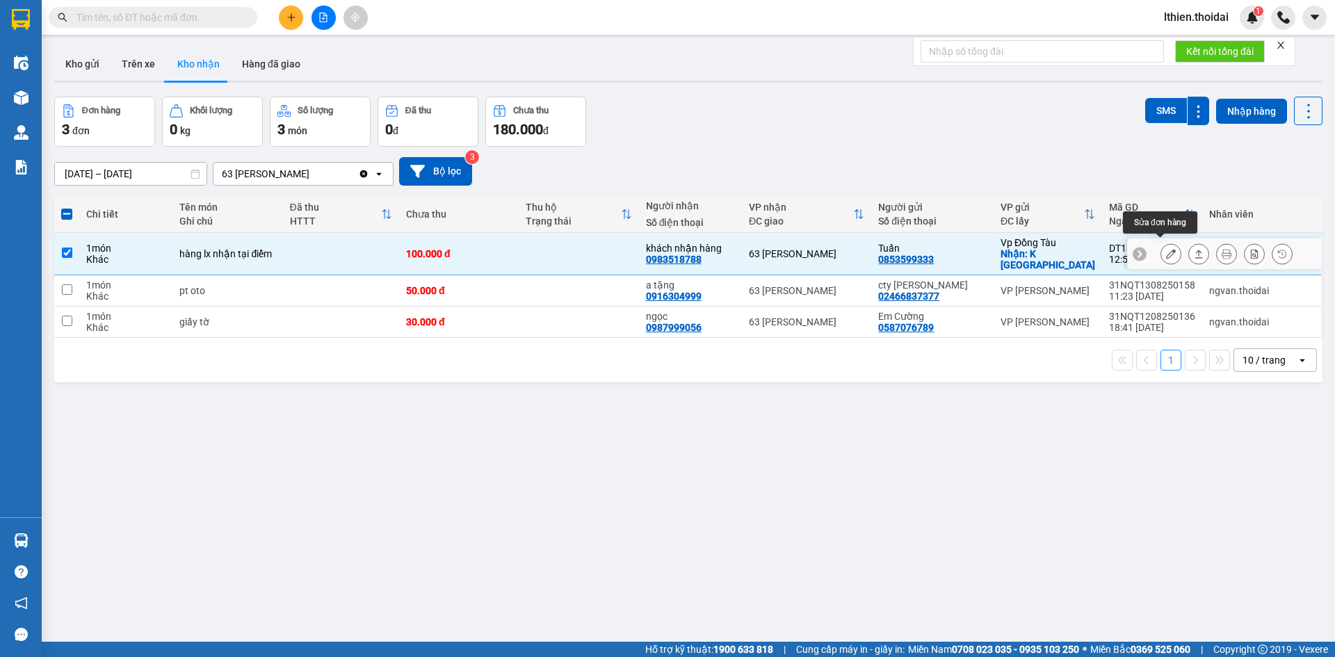
click at [1166, 249] on icon at bounding box center [1171, 254] width 10 height 10
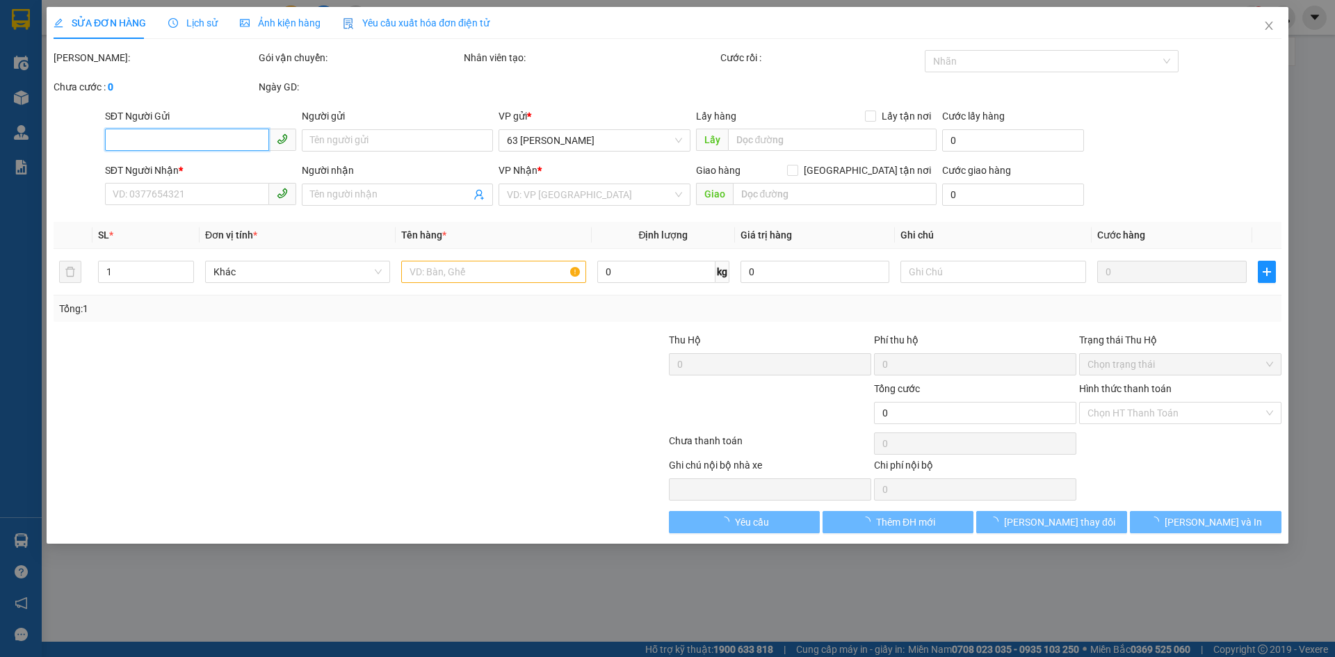
type input "0853599333"
type input "Tuấn"
checkbox input "true"
type input "K Tân Triều"
type input "0983518788"
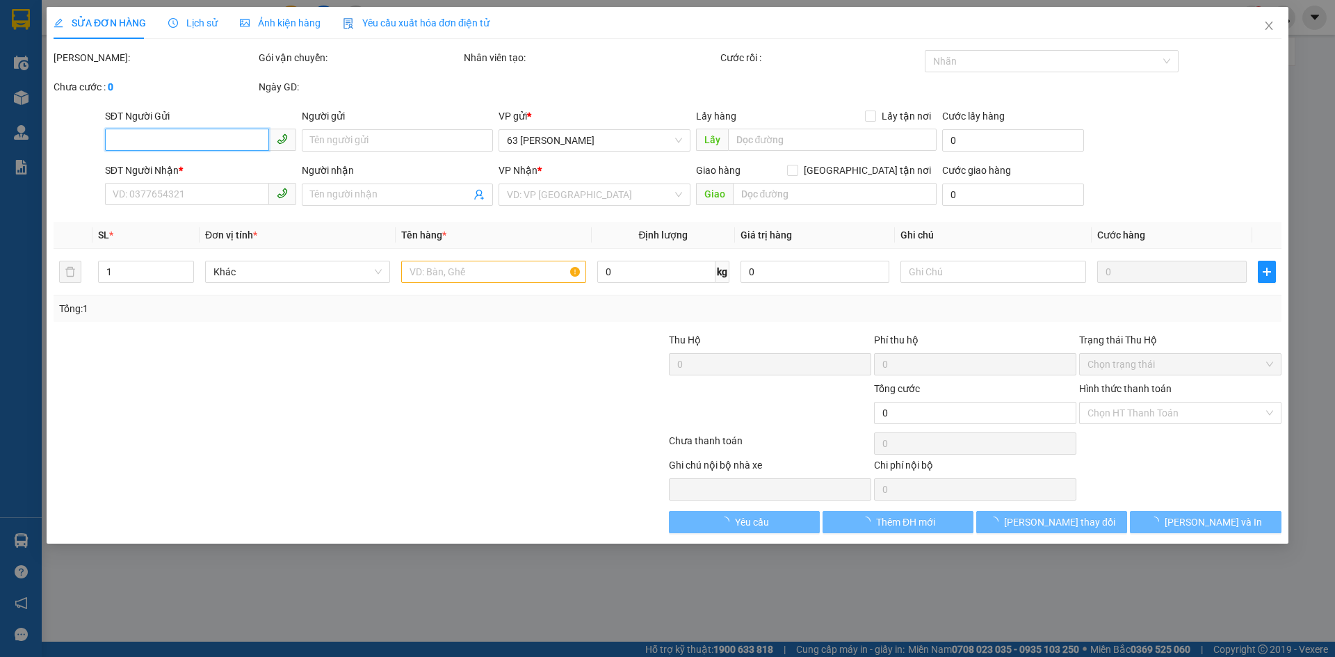
type input "khách nhận hàng"
type input "100.000"
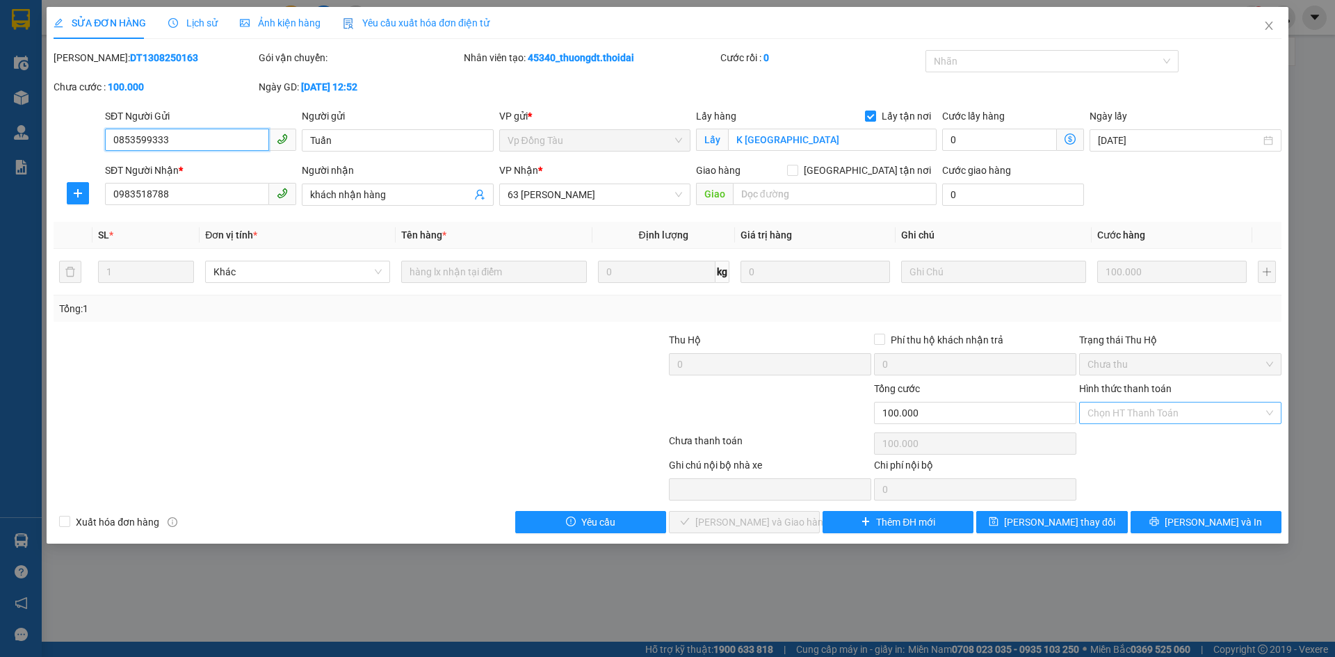
click at [1272, 412] on div "Chọn HT Thanh Toán" at bounding box center [1180, 413] width 202 height 22
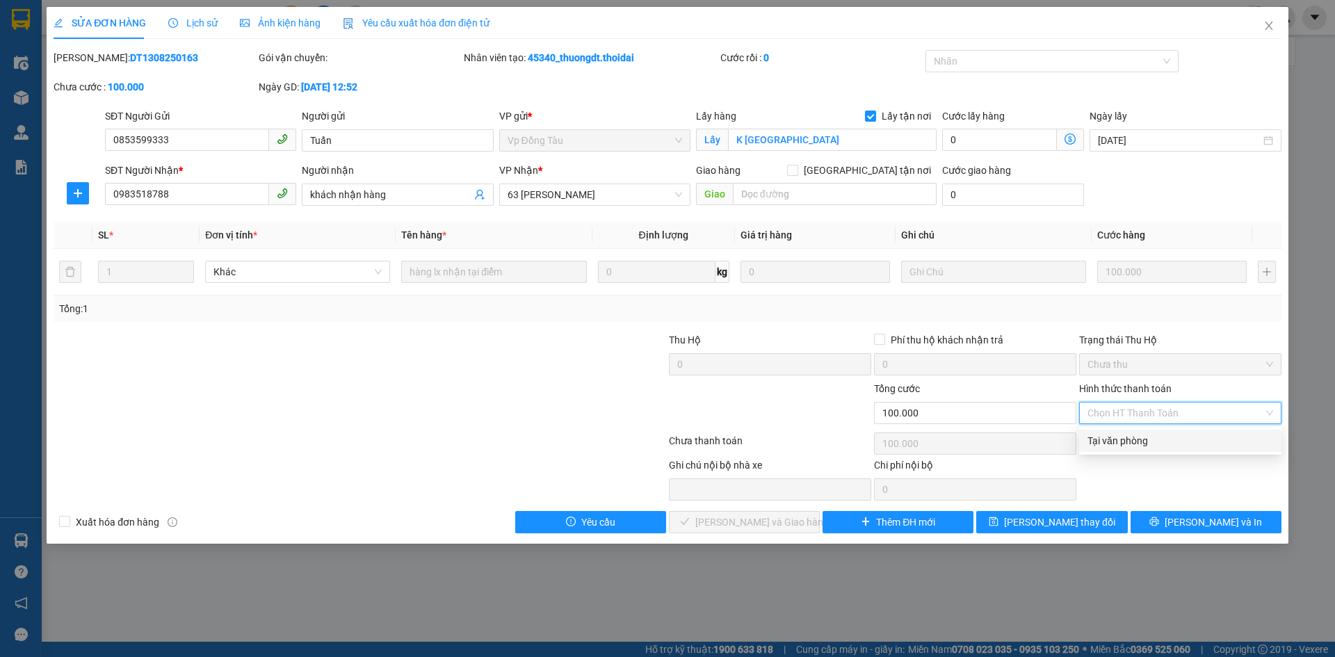
click at [1125, 442] on div "Tại văn phòng" at bounding box center [1180, 440] width 186 height 15
type input "0"
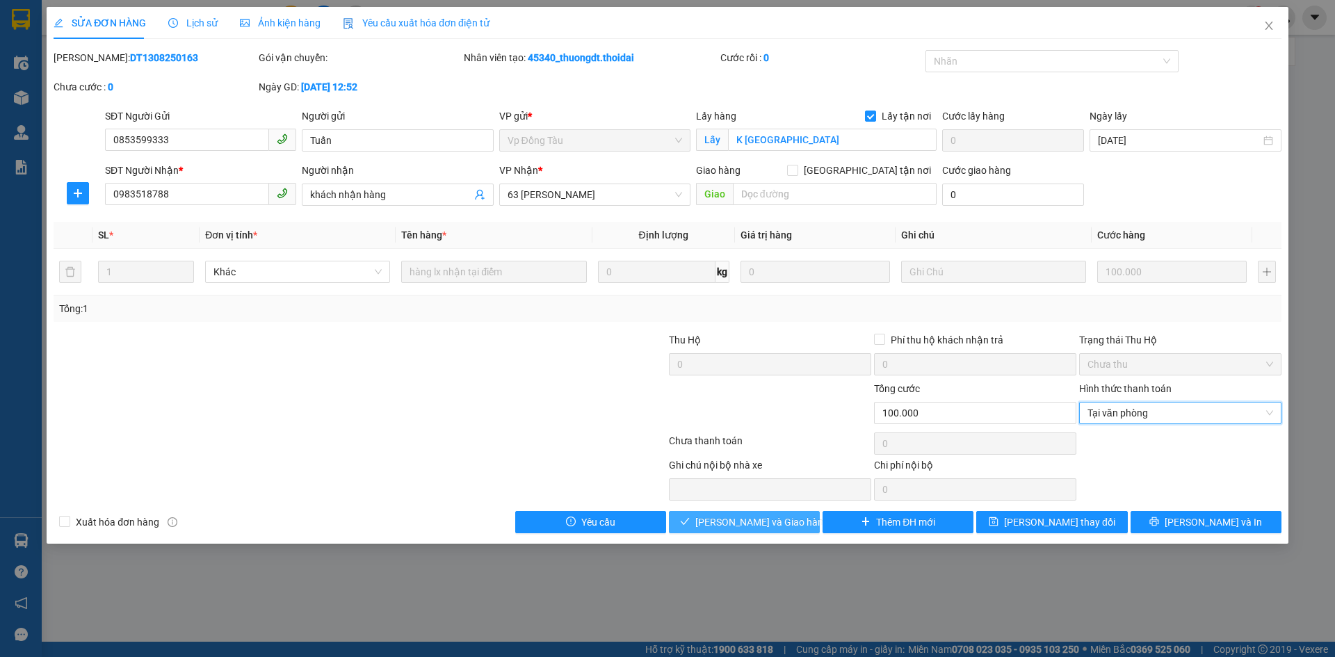
drag, startPoint x: 766, startPoint y: 522, endPoint x: 827, endPoint y: 491, distance: 68.4
click at [770, 520] on span "[PERSON_NAME] và Giao hàng" at bounding box center [761, 521] width 133 height 15
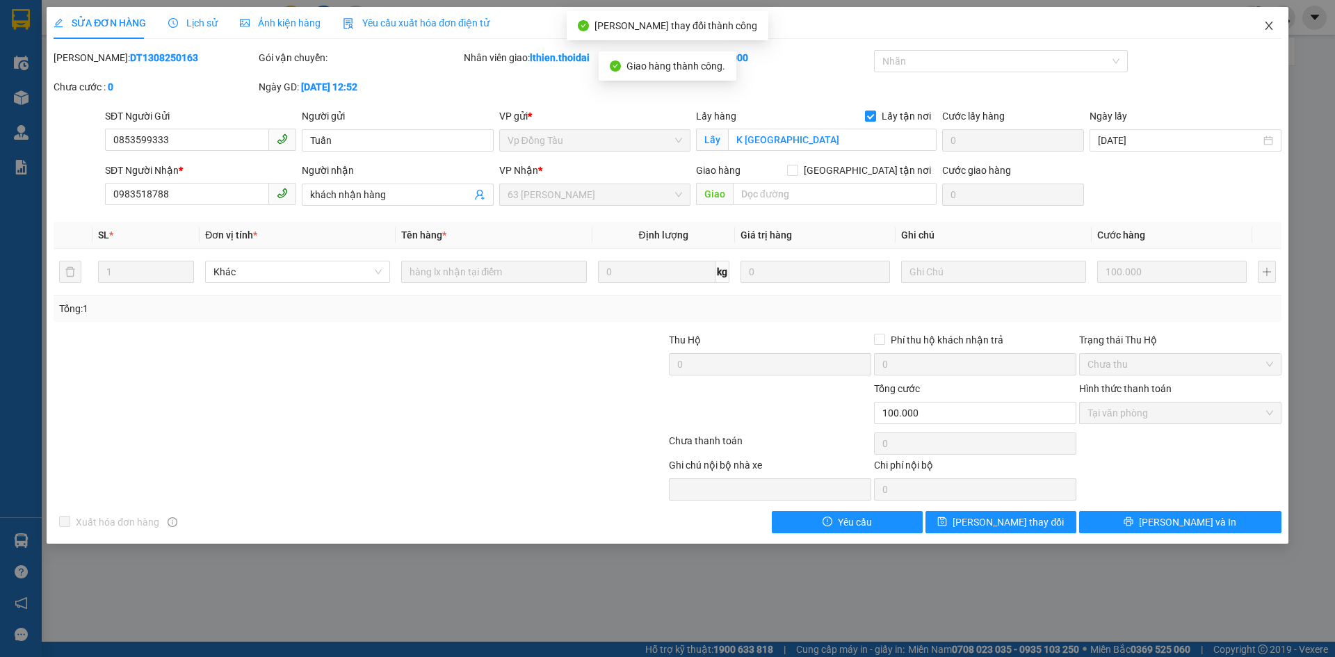
click at [1267, 27] on icon "close" at bounding box center [1268, 25] width 11 height 11
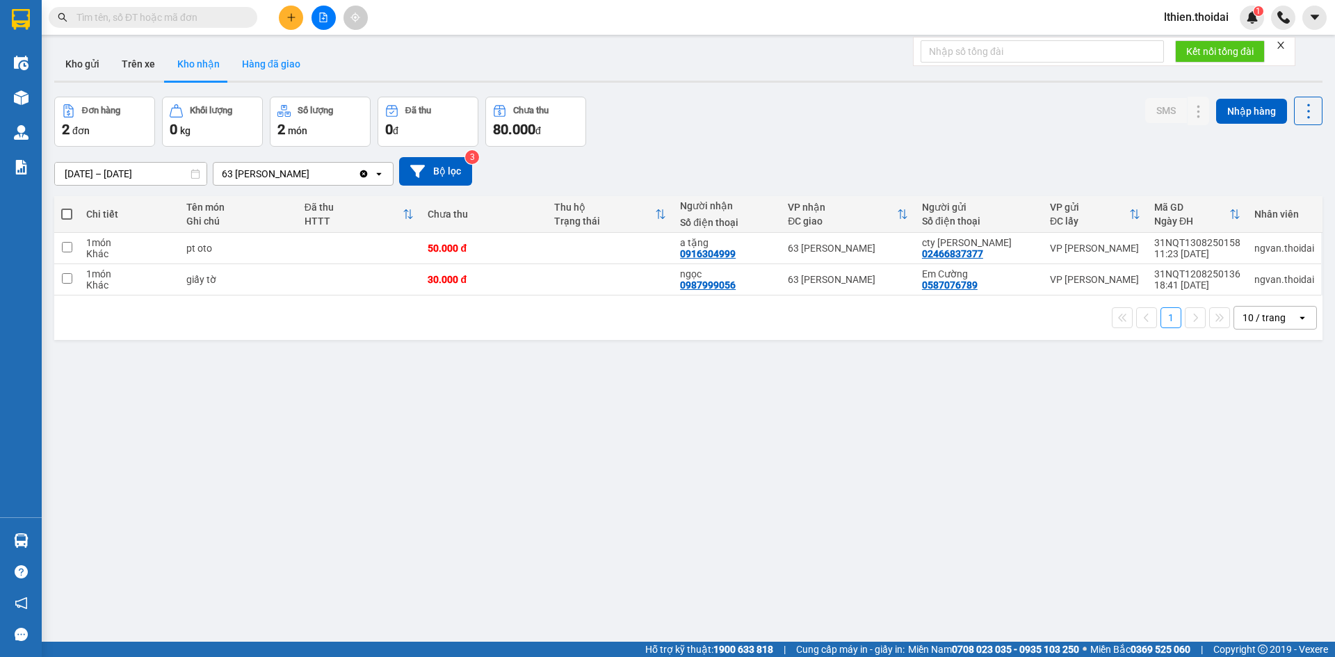
click at [269, 63] on button "Hàng đã giao" at bounding box center [271, 63] width 81 height 33
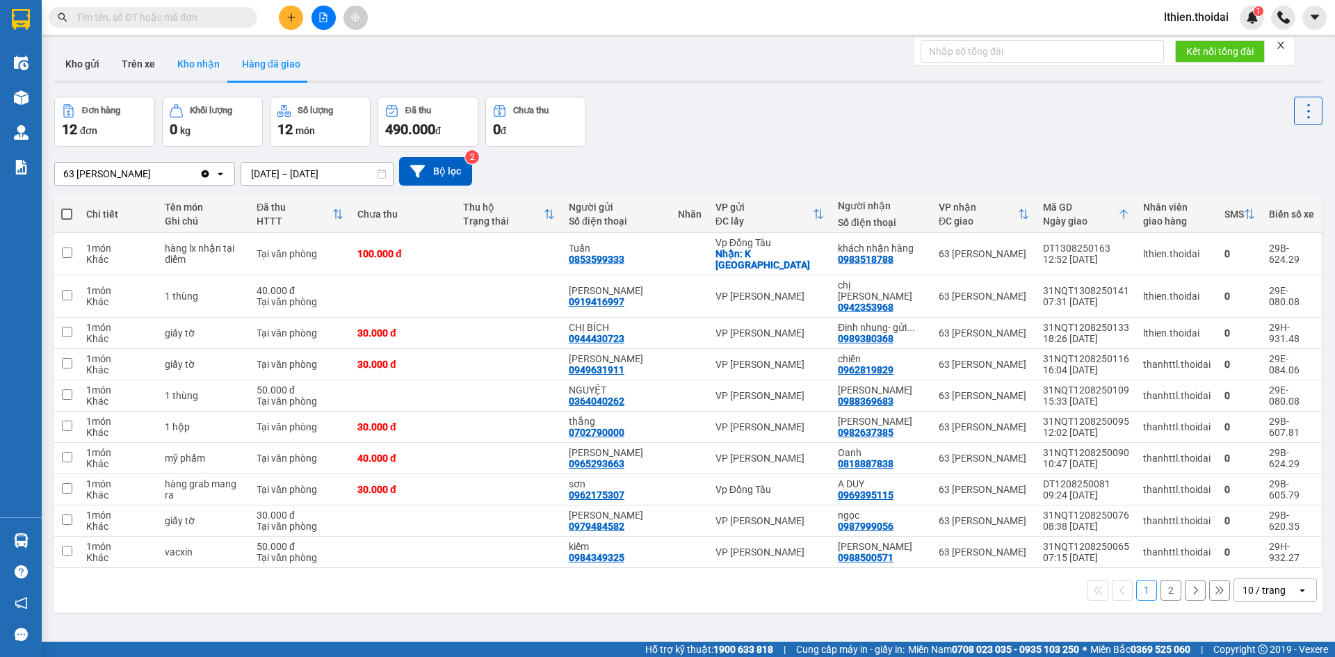
click at [195, 63] on button "Kho nhận" at bounding box center [198, 63] width 65 height 33
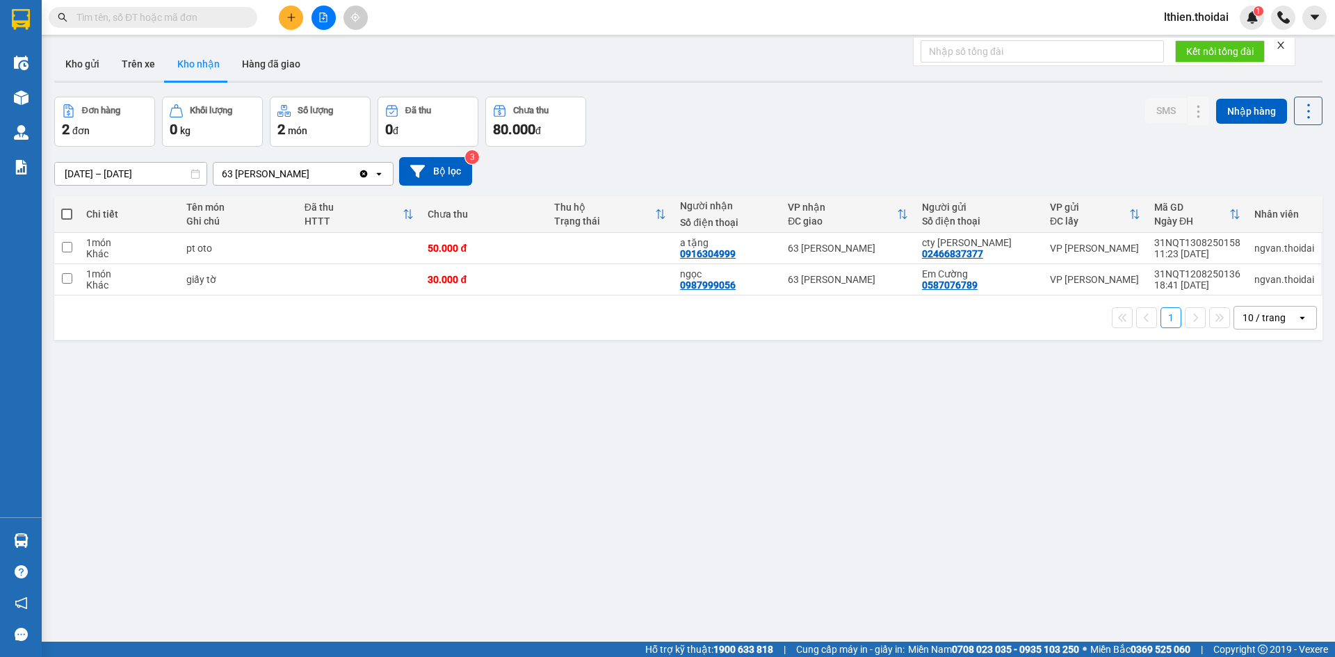
click at [1175, 15] on span "lthien.thoidai" at bounding box center [1196, 16] width 87 height 17
click at [1189, 43] on span "Đăng xuất" at bounding box center [1202, 42] width 58 height 15
